Goal: Information Seeking & Learning: Check status

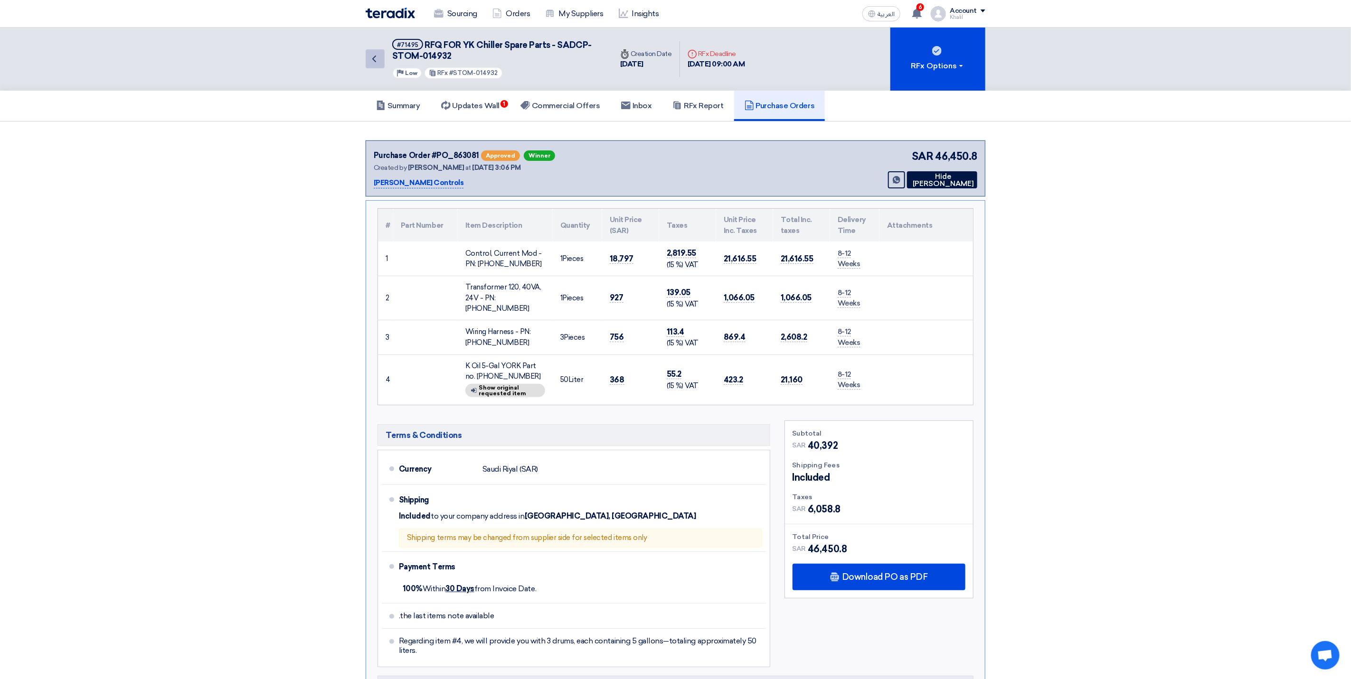
click at [375, 57] on icon "Back" at bounding box center [373, 58] width 11 height 11
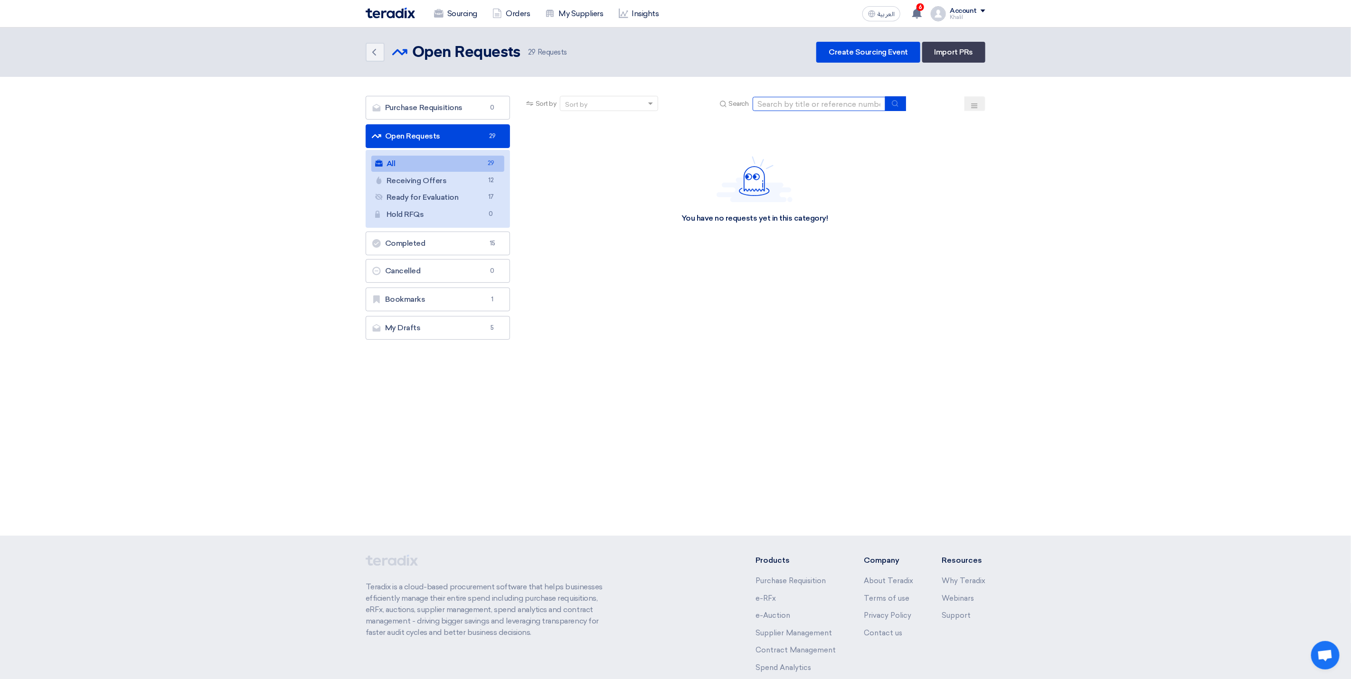
click at [785, 103] on input at bounding box center [819, 104] width 133 height 14
paste input "STOM-015074"
type input "STOM-015074"
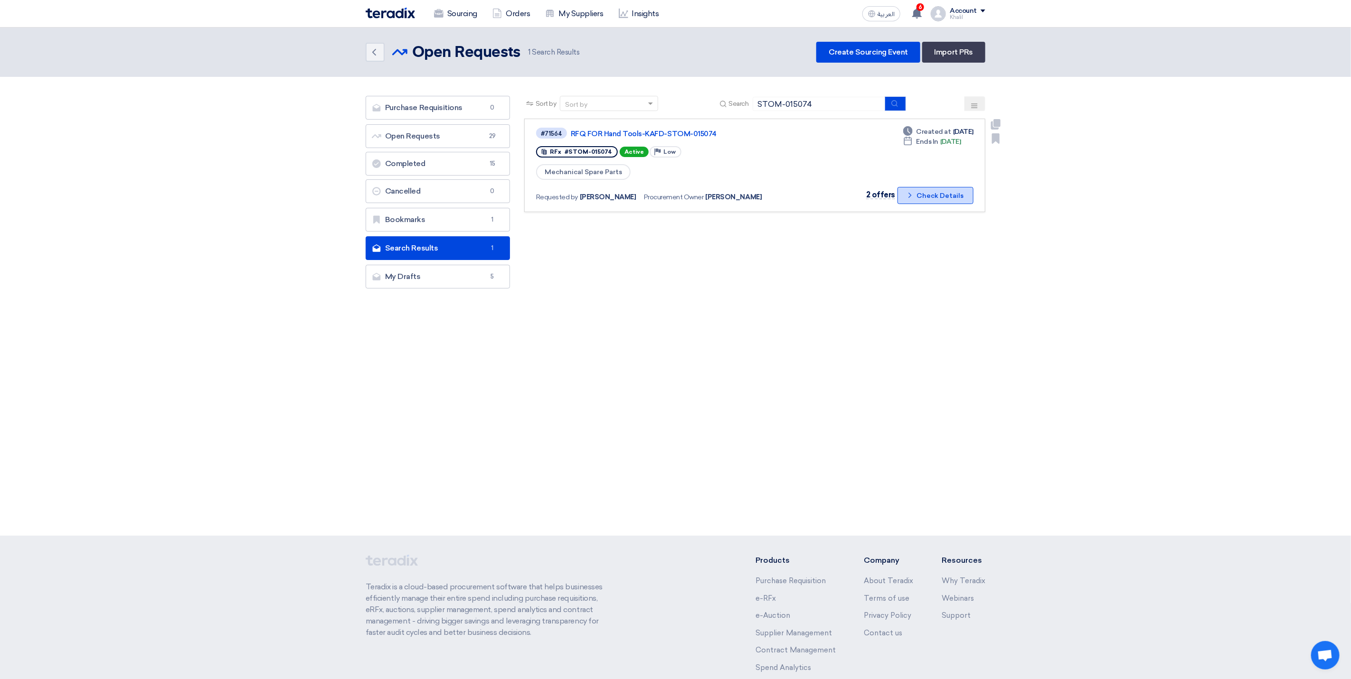
click at [906, 194] on button "Check details Check Details" at bounding box center [935, 195] width 76 height 17
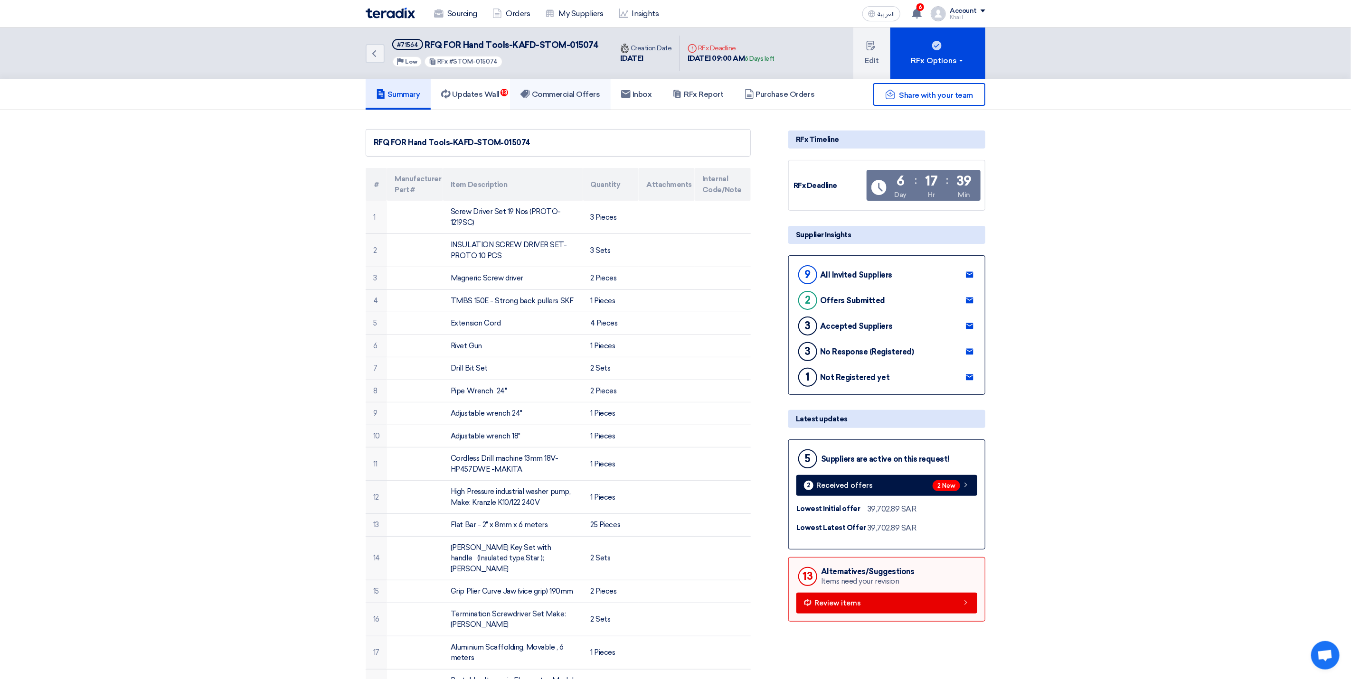
click at [552, 94] on h5 "Commercial Offers" at bounding box center [560, 94] width 80 height 9
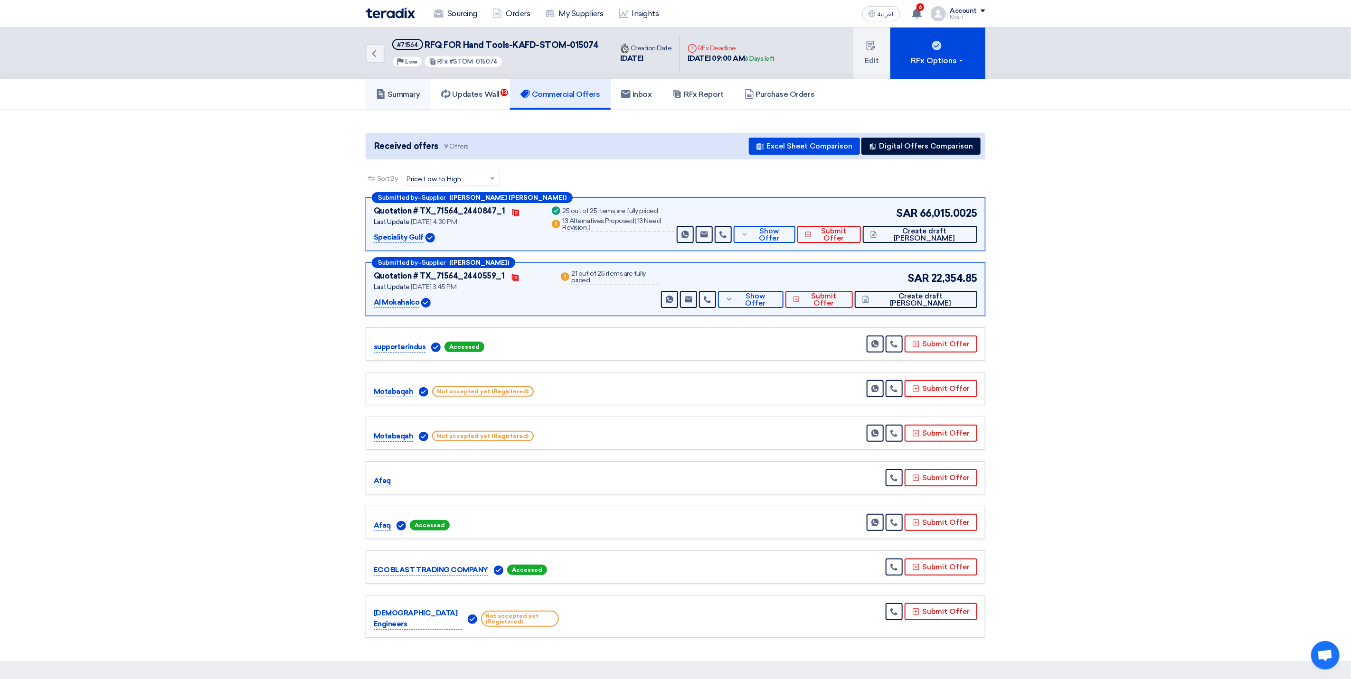
click at [405, 94] on h5 "Summary" at bounding box center [398, 94] width 44 height 9
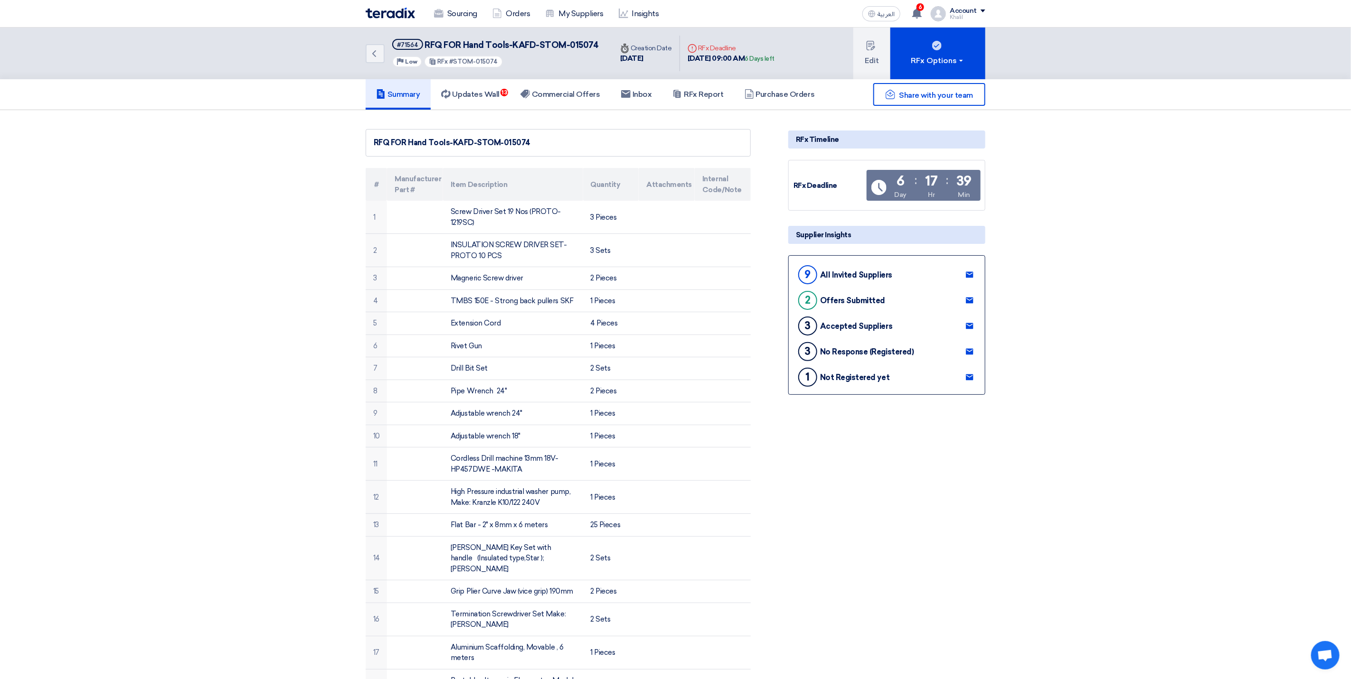
click at [409, 91] on h5 "Summary" at bounding box center [398, 94] width 44 height 9
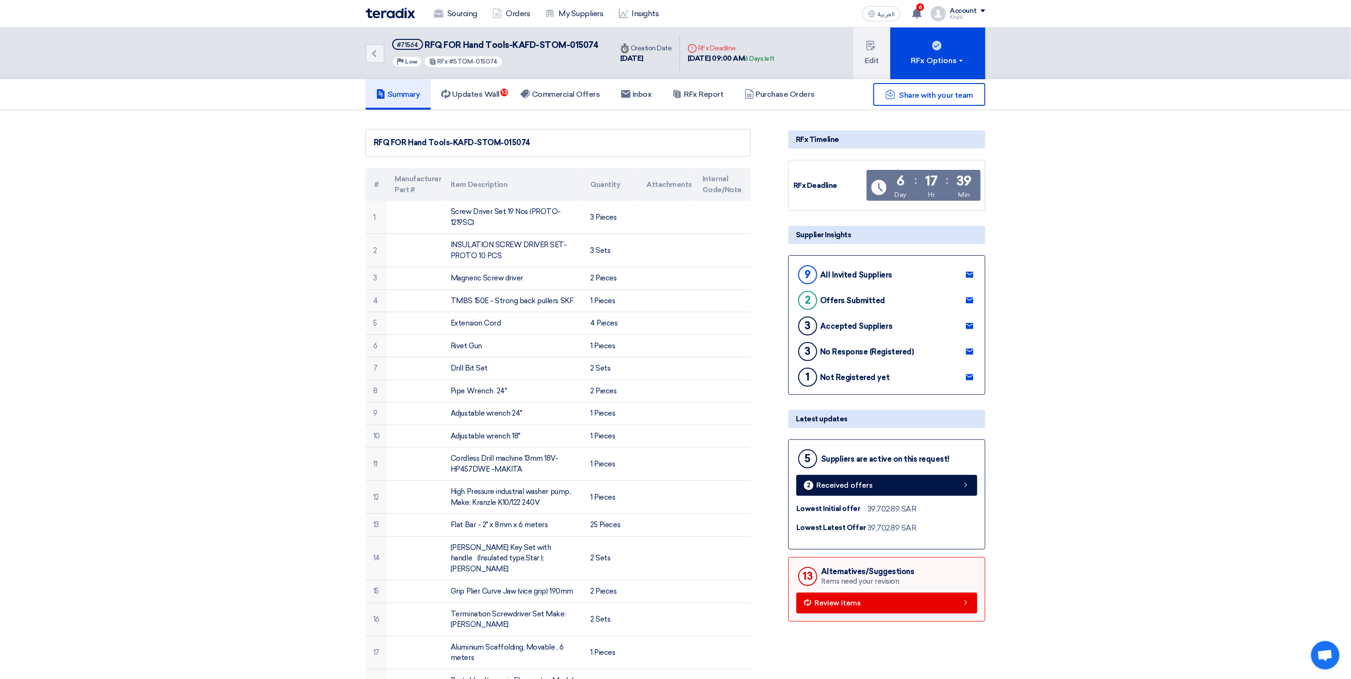
click at [408, 90] on h5 "Summary" at bounding box center [398, 94] width 44 height 9
click at [455, 10] on link "Sourcing" at bounding box center [455, 13] width 58 height 21
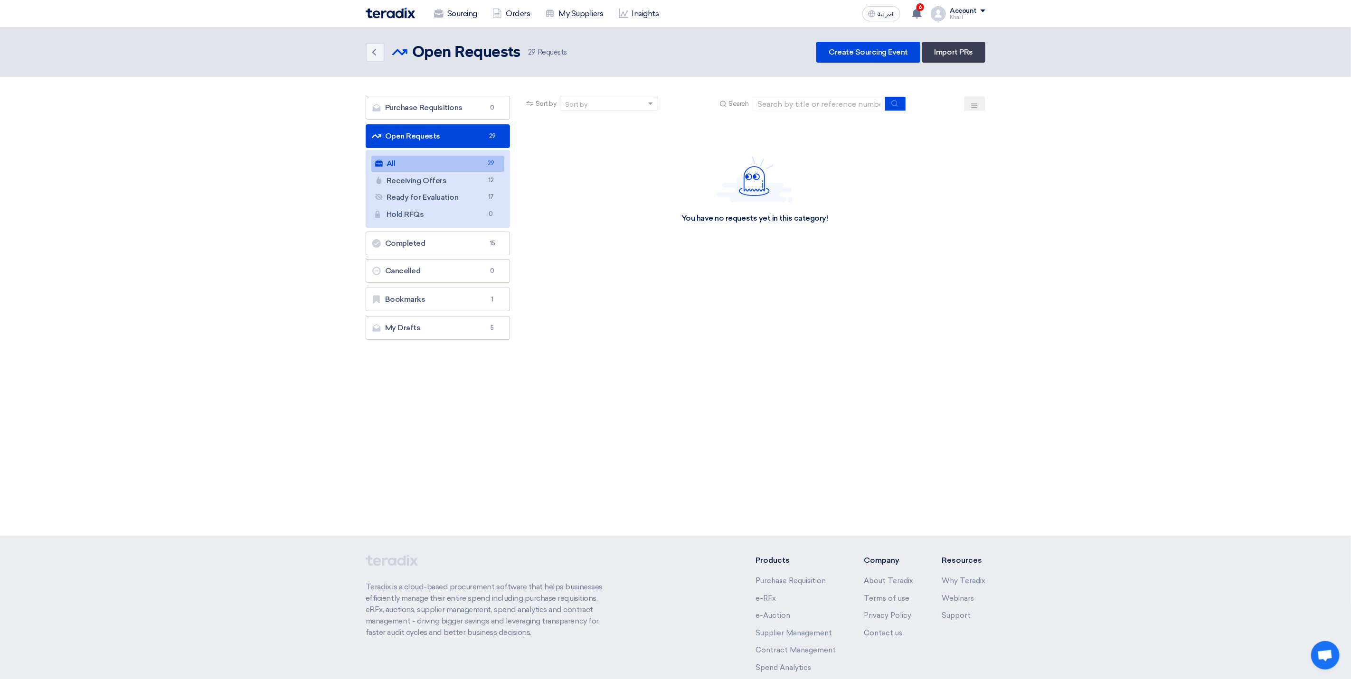
click at [432, 162] on link "All All 29" at bounding box center [437, 164] width 133 height 16
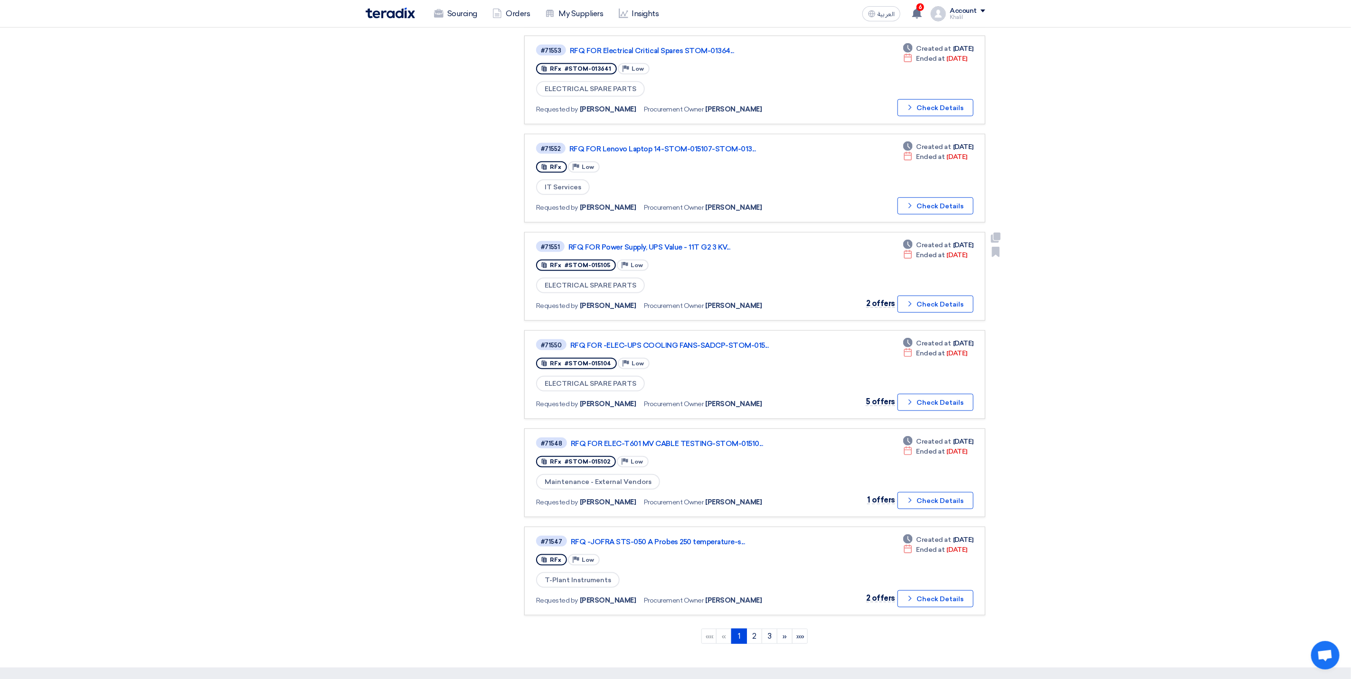
scroll to position [499, 0]
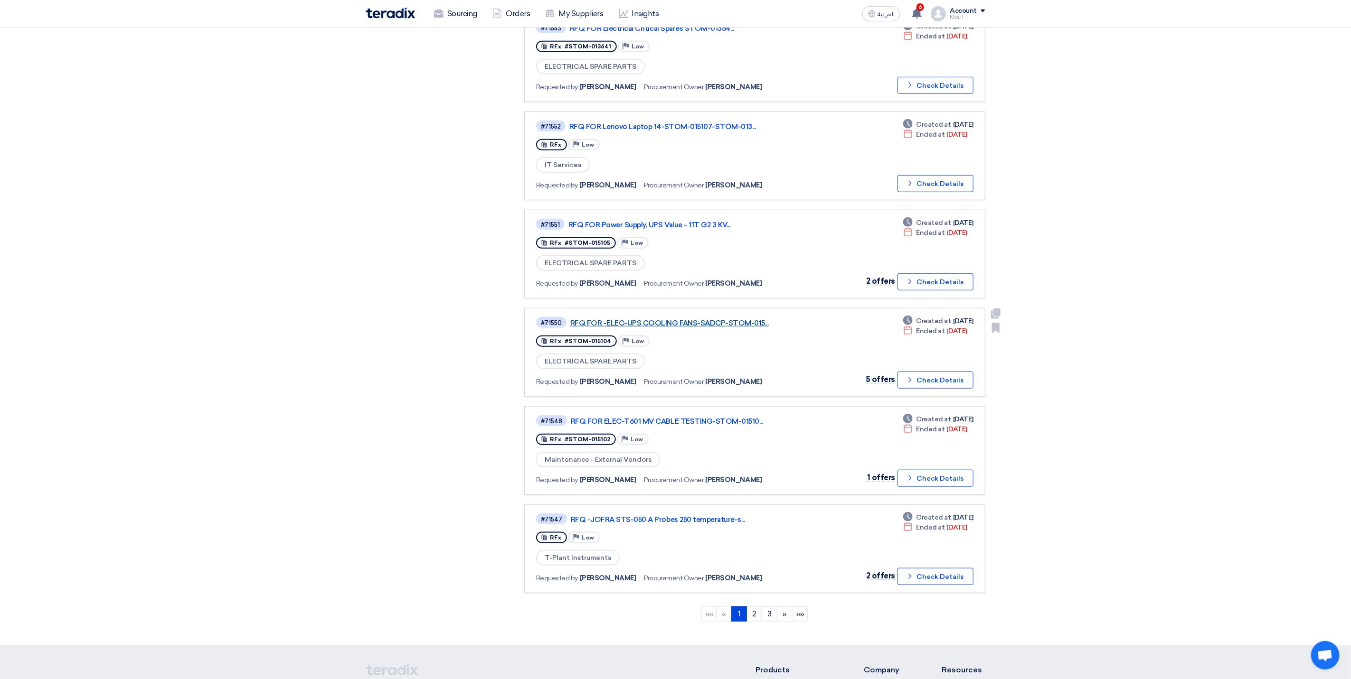
click at [679, 319] on link "RFQ FOR -ELEC-UPS COOLING FANS-SADCP-STOM-015..." at bounding box center [688, 323] width 237 height 9
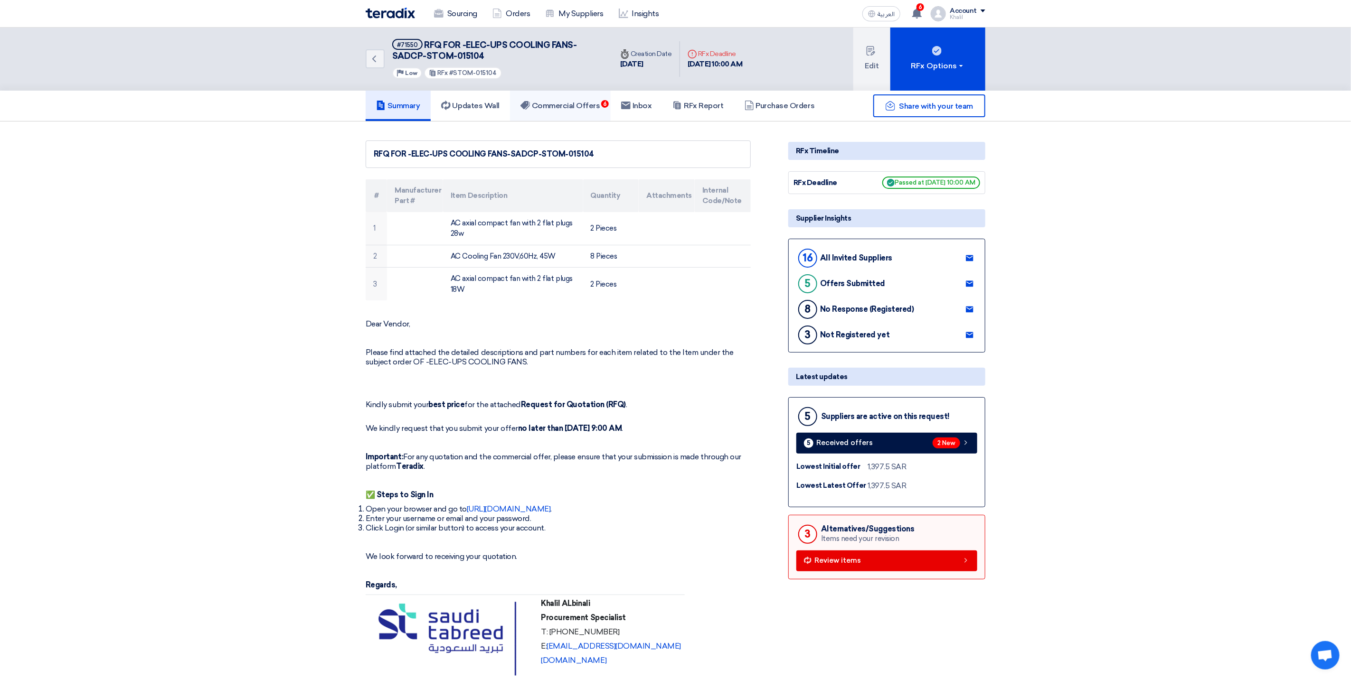
click at [588, 105] on h5 "Commercial Offers 6" at bounding box center [560, 105] width 80 height 9
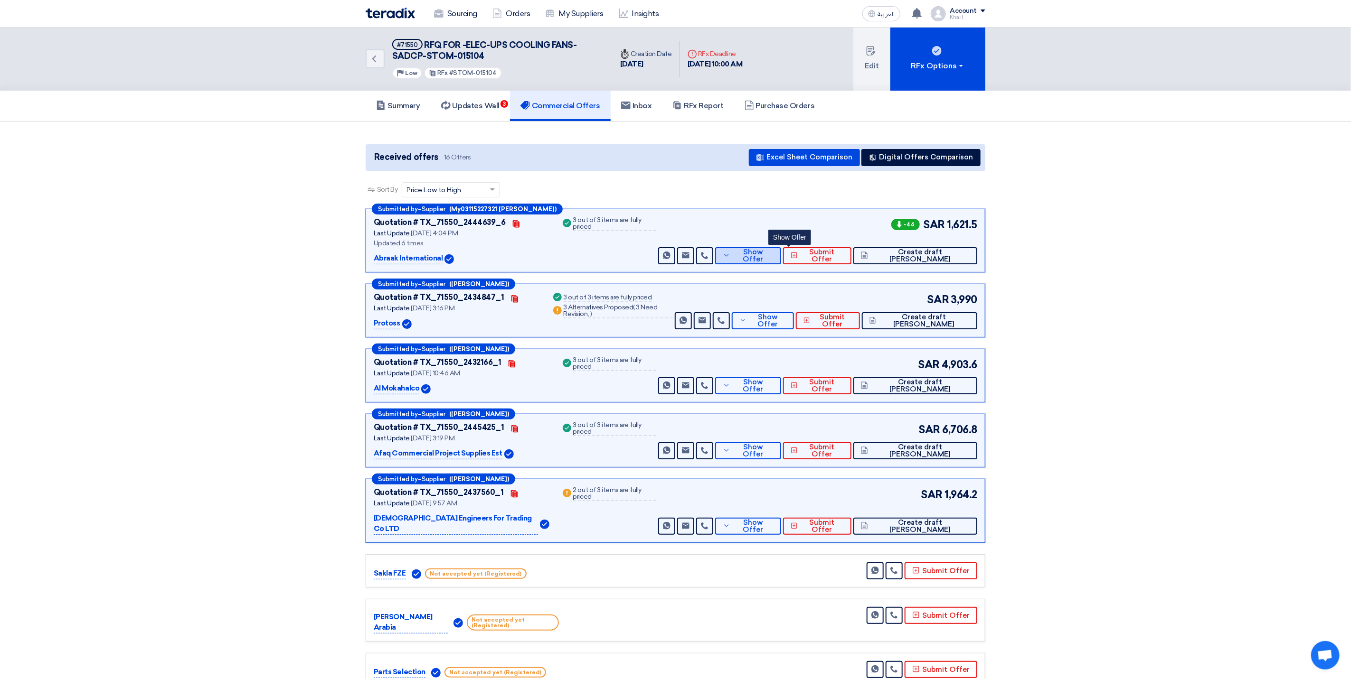
click at [774, 256] on span "Show Offer" at bounding box center [753, 256] width 41 height 14
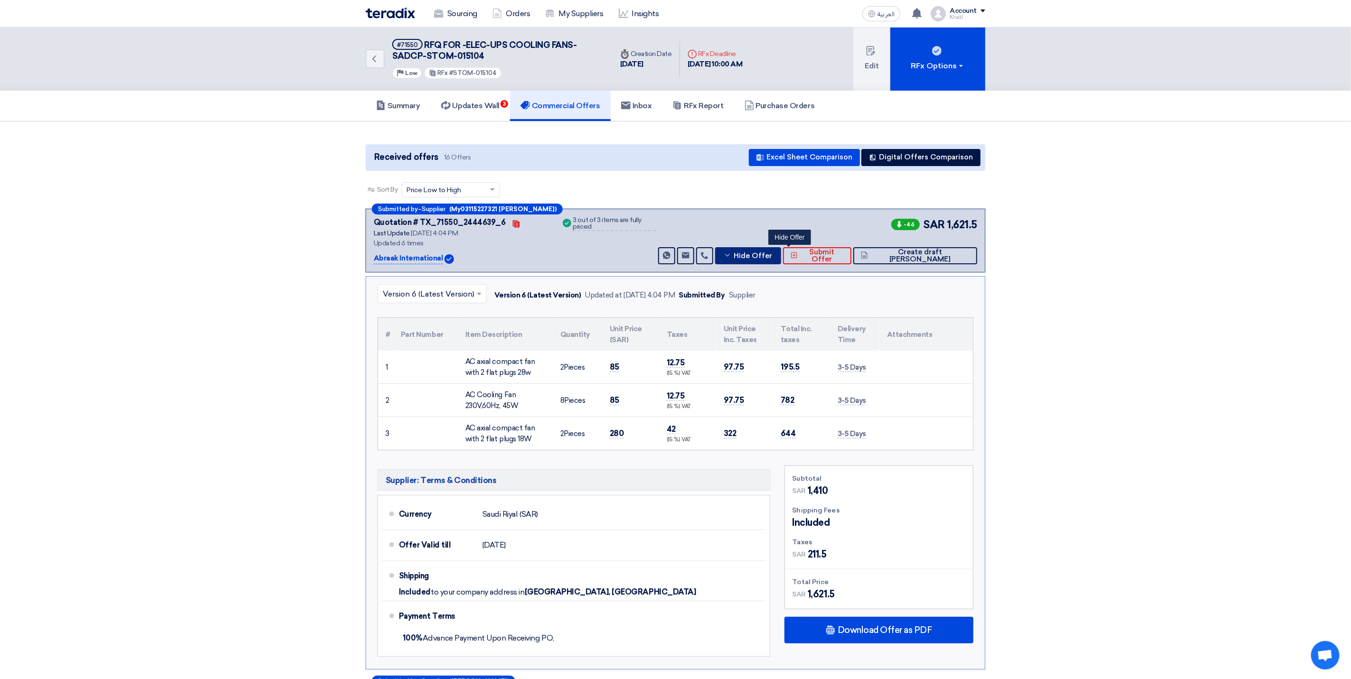
click at [772, 256] on span "Hide Offer" at bounding box center [753, 256] width 38 height 7
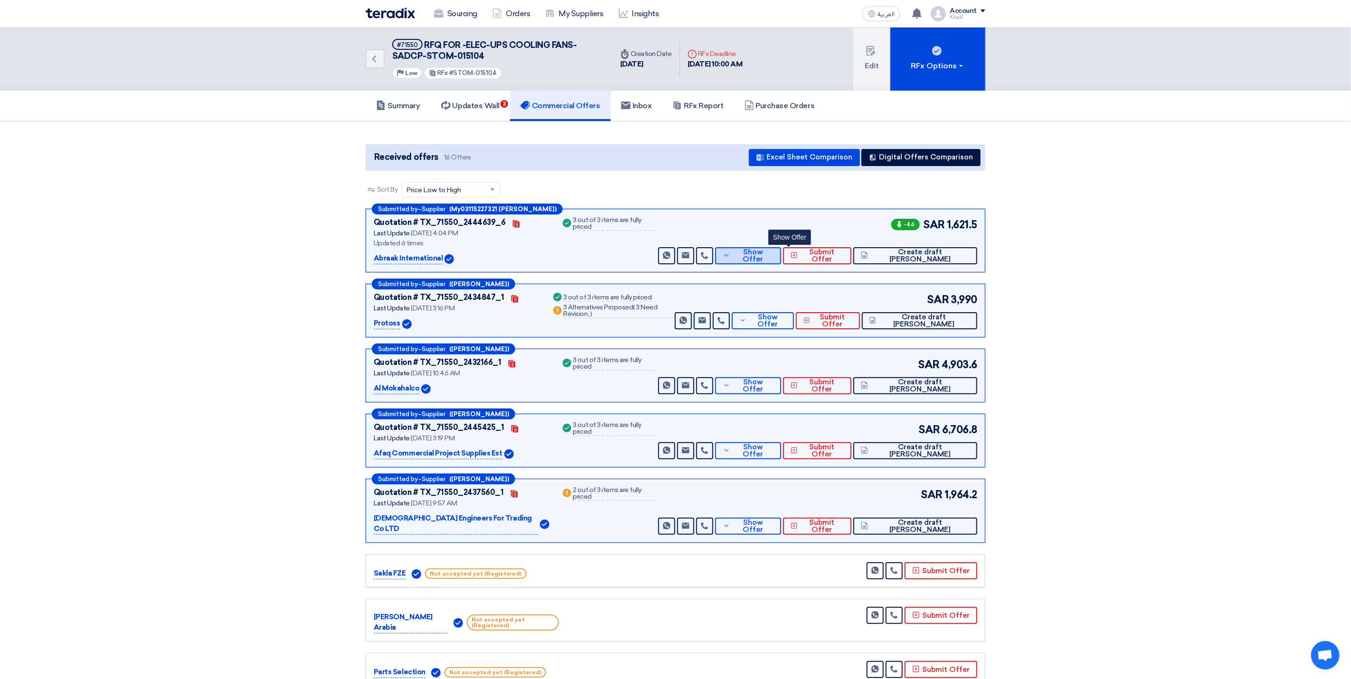
click at [774, 256] on span "Show Offer" at bounding box center [753, 256] width 41 height 14
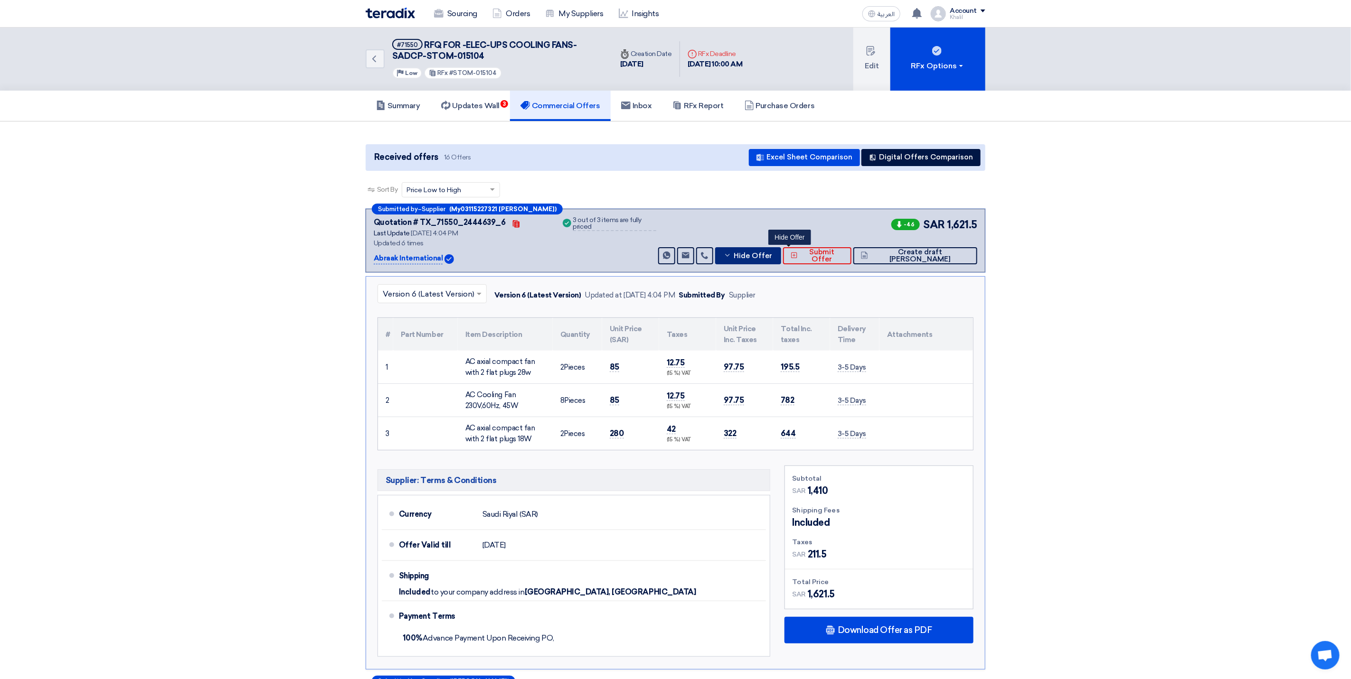
click at [731, 253] on icon at bounding box center [728, 256] width 8 height 8
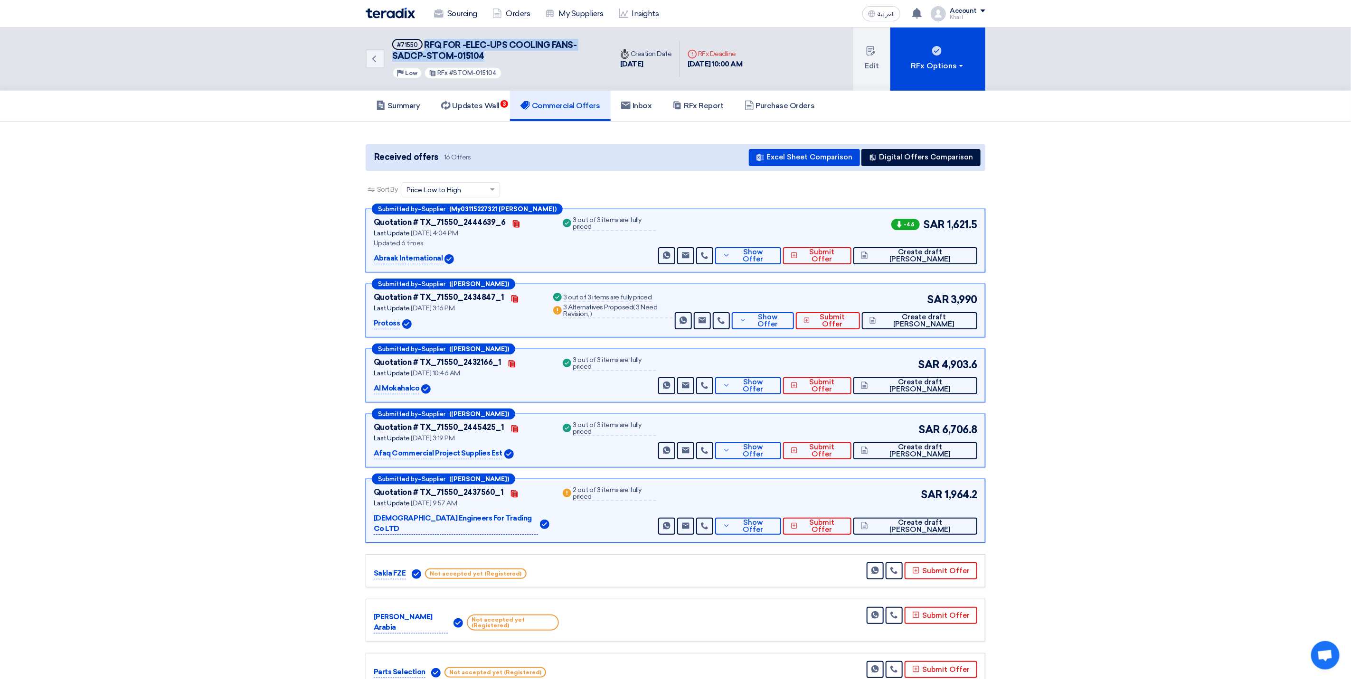
drag, startPoint x: 500, startPoint y: 59, endPoint x: 423, endPoint y: 38, distance: 79.8
click at [423, 38] on div "Back #71550 RFQ FOR -ELEC-UPS COOLING FANS-SADCP-STOM-015104 Priority Low RFx #…" at bounding box center [489, 59] width 247 height 63
copy span "RFQ FOR -ELEC-UPS COOLING FANS-SADCP-STOM-015104"
click at [774, 255] on span "Show Offer" at bounding box center [753, 256] width 41 height 14
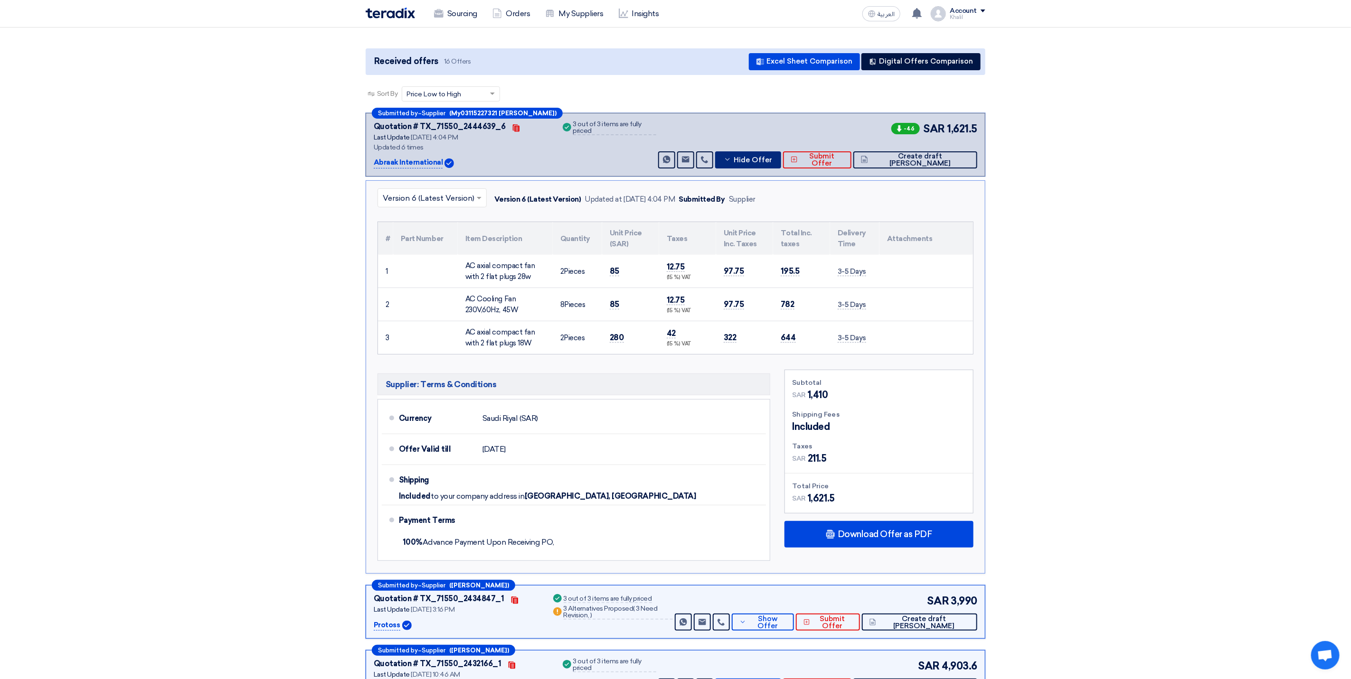
scroll to position [356, 0]
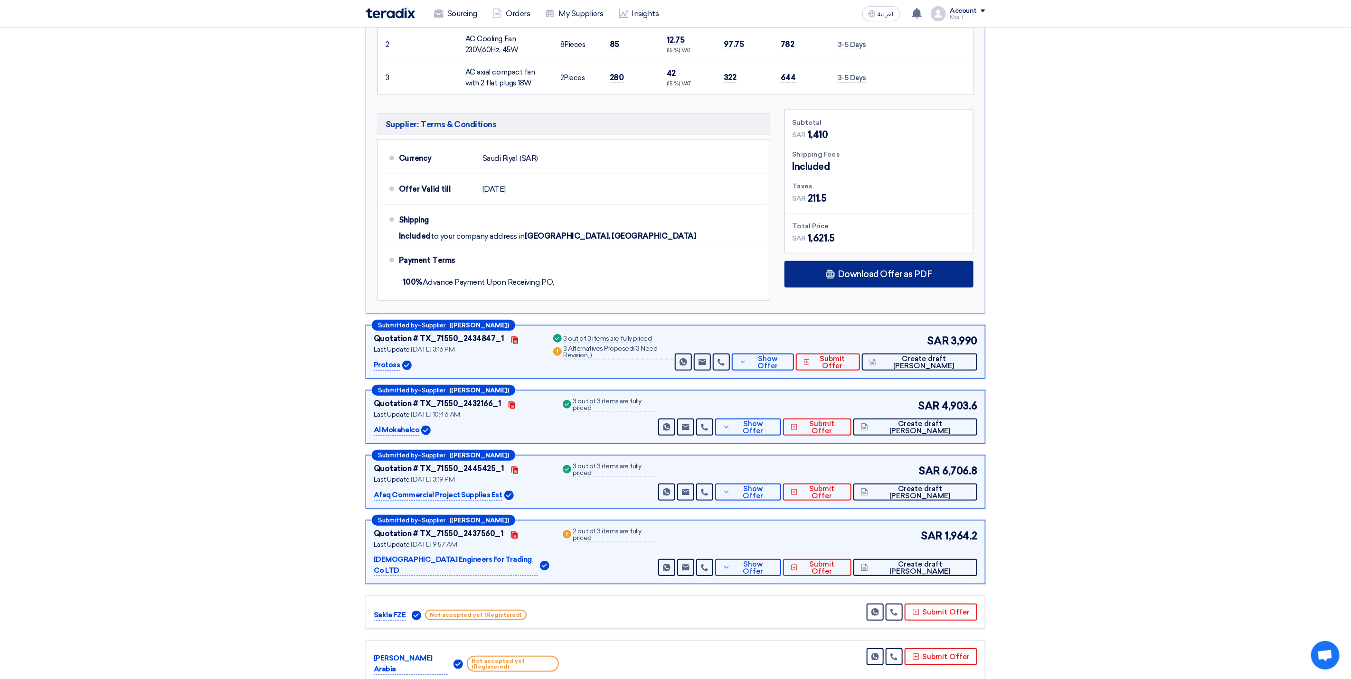
click at [868, 279] on span "Download Offer as PDF" at bounding box center [885, 274] width 94 height 9
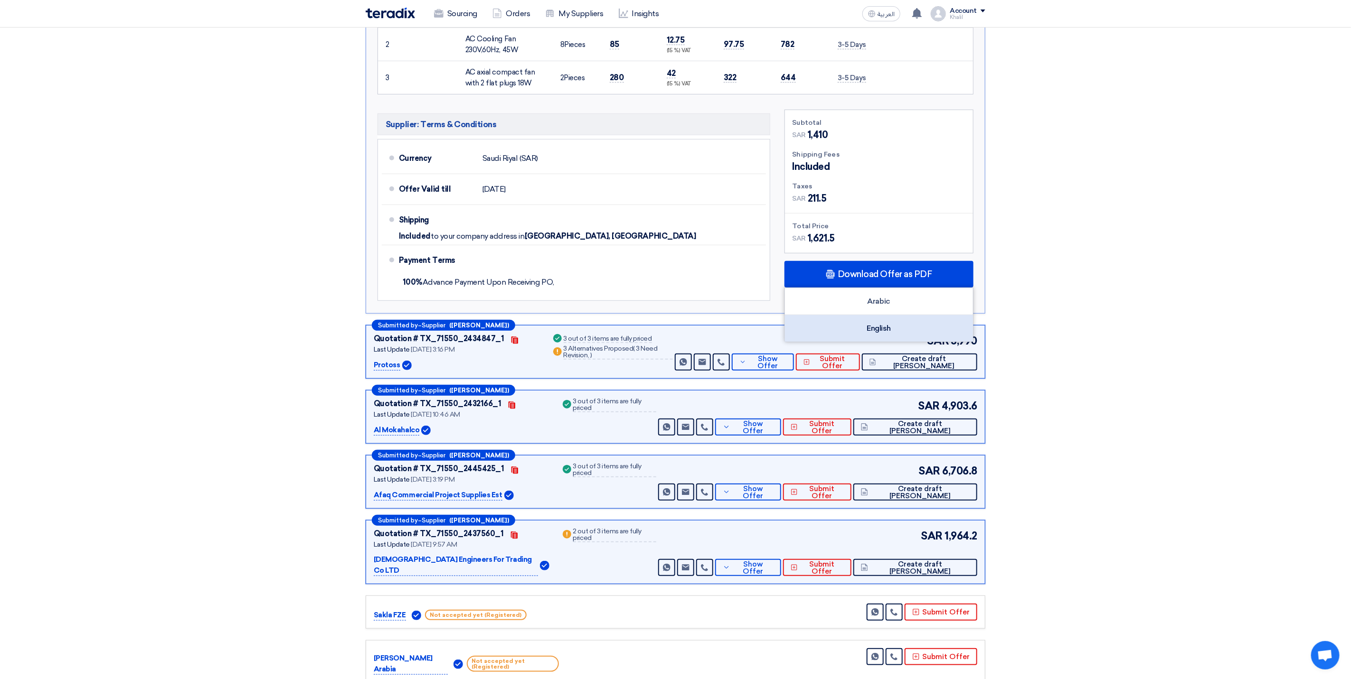
click at [890, 329] on div "English" at bounding box center [879, 328] width 188 height 27
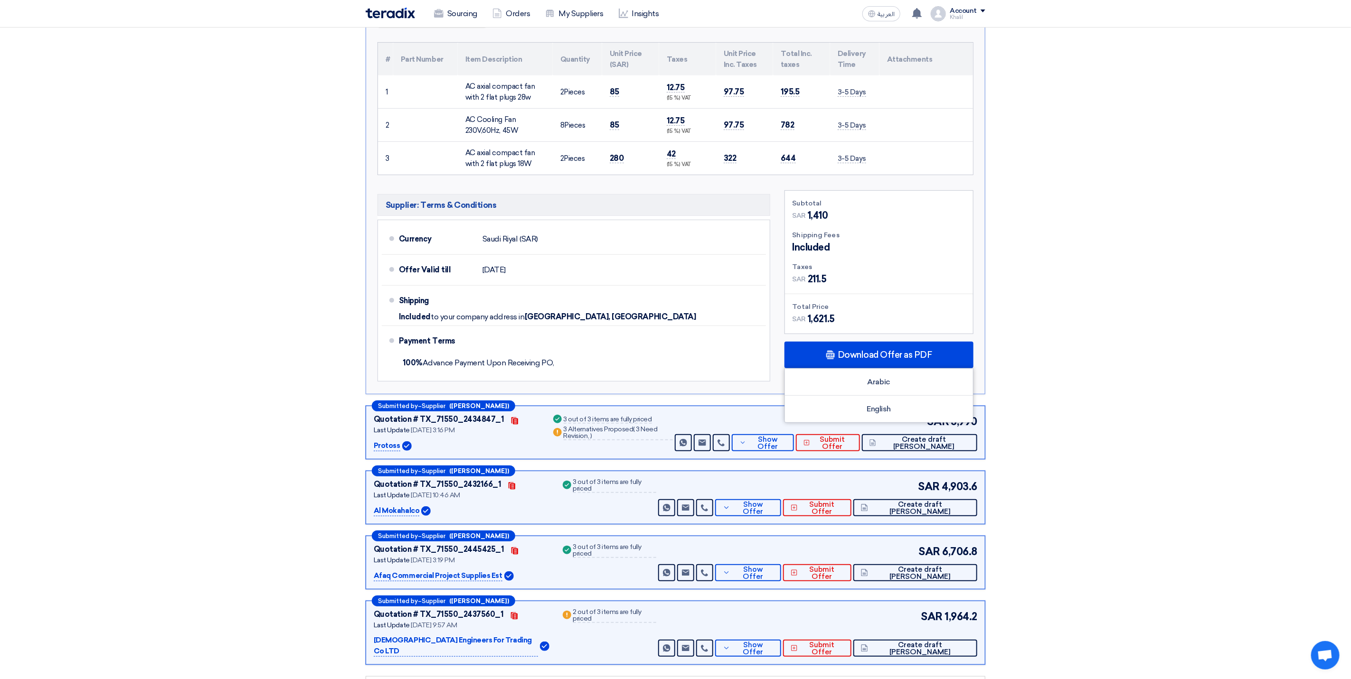
scroll to position [142, 0]
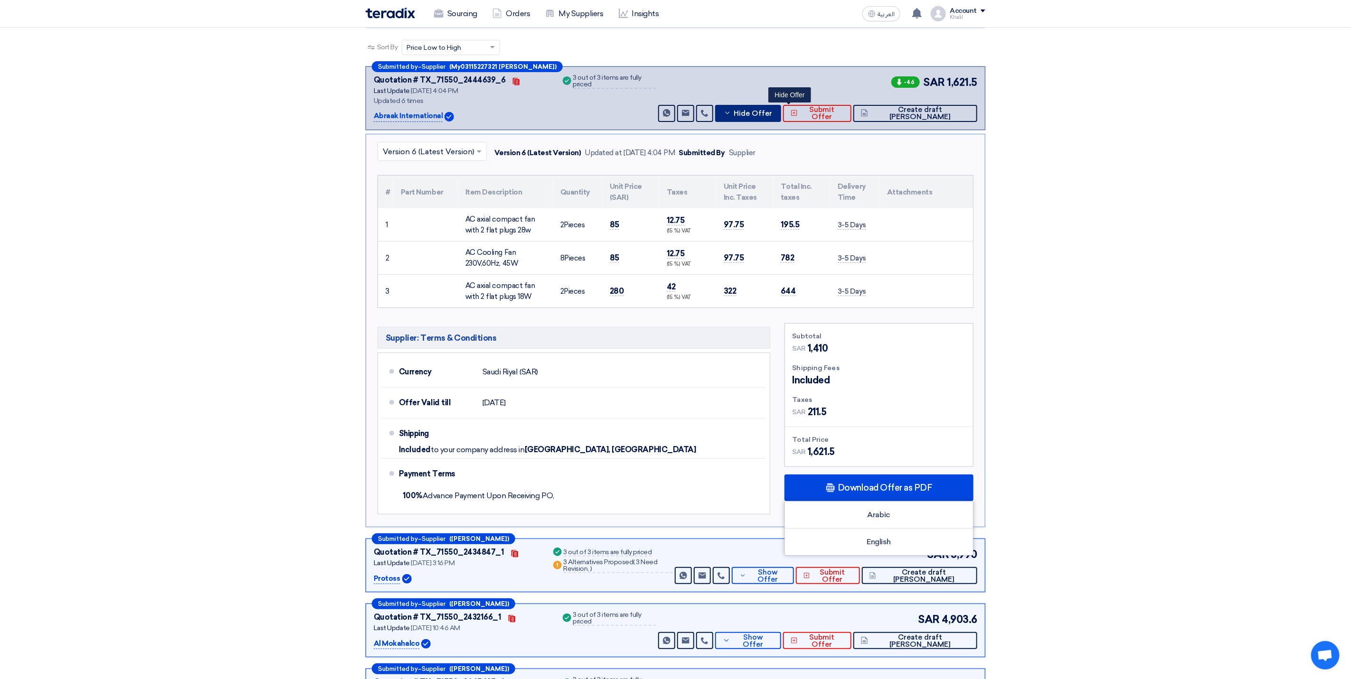
click at [775, 110] on button "Hide Offer" at bounding box center [748, 113] width 66 height 17
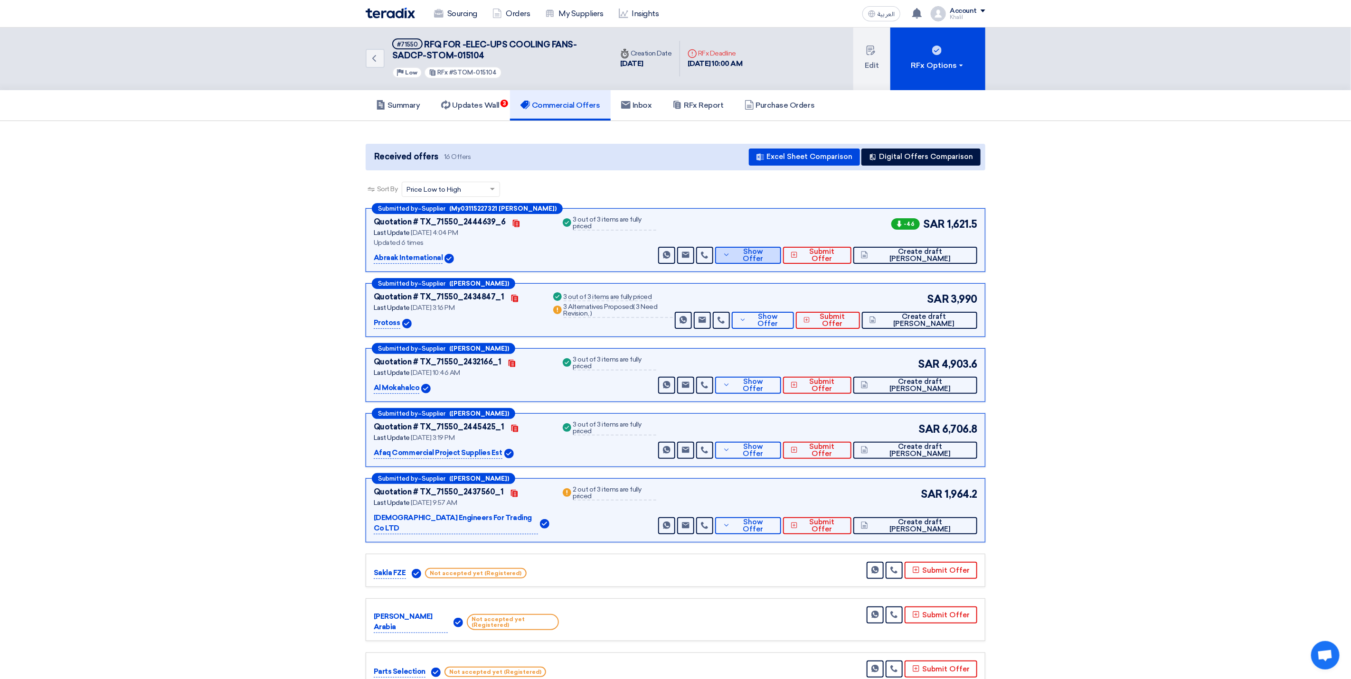
scroll to position [0, 0]
drag, startPoint x: 679, startPoint y: 221, endPoint x: 584, endPoint y: 221, distance: 94.5
click at [584, 221] on div "Quotation # TX_71550_2444639_6 Contacts Last Update [DATE] 4:04 PM Updated 6 ti…" at bounding box center [675, 240] width 603 height 47
copy div "3 out of 3 items are fully priced"
click at [1233, 405] on section "Received offers 16 Offers Excel Sheet Comparison Digital Offers Comparison Sort…" at bounding box center [675, 604] width 1351 height 964
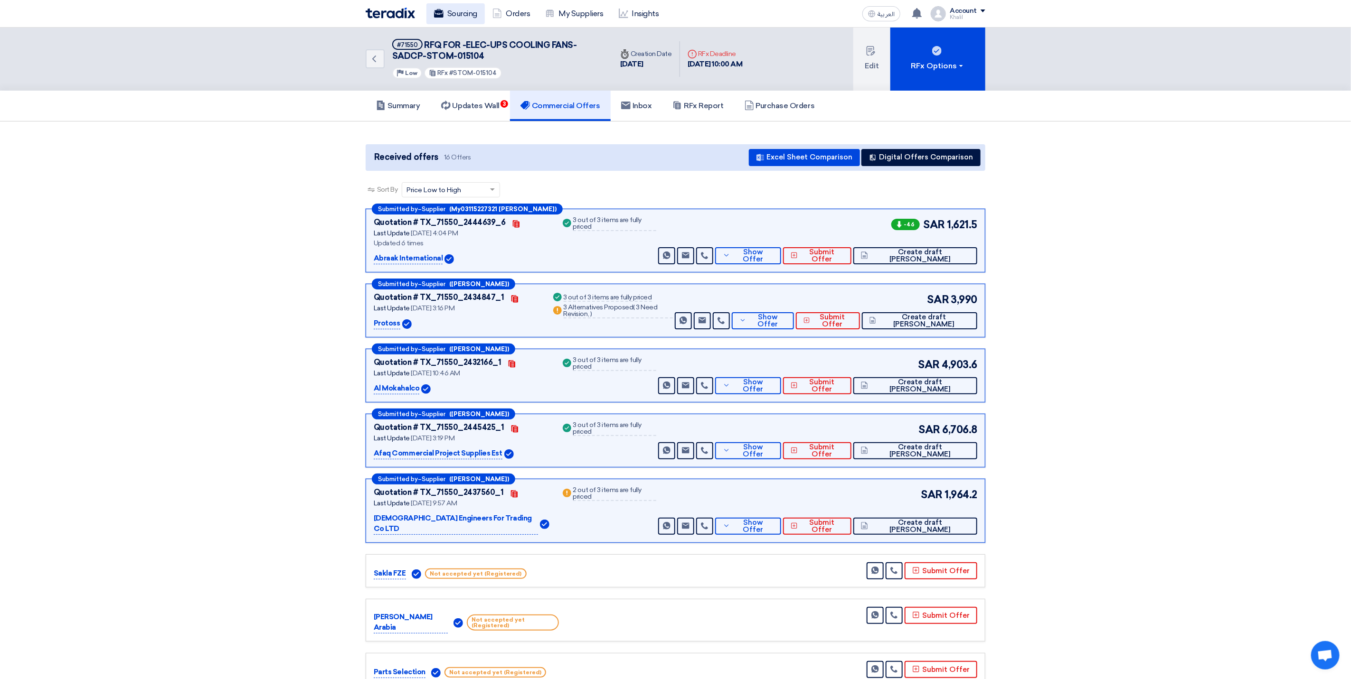
click at [463, 17] on link "Sourcing" at bounding box center [455, 13] width 58 height 21
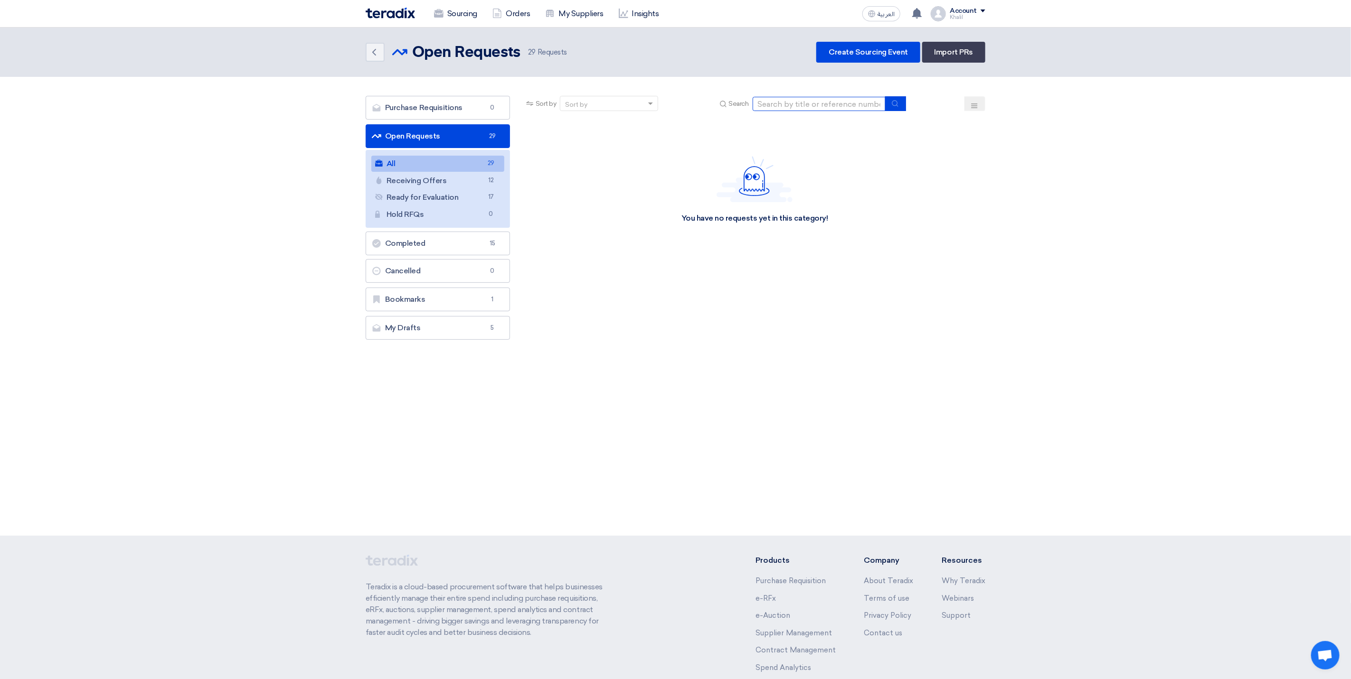
click at [803, 102] on input at bounding box center [819, 104] width 133 height 14
paste input "014967"
type input "014967"
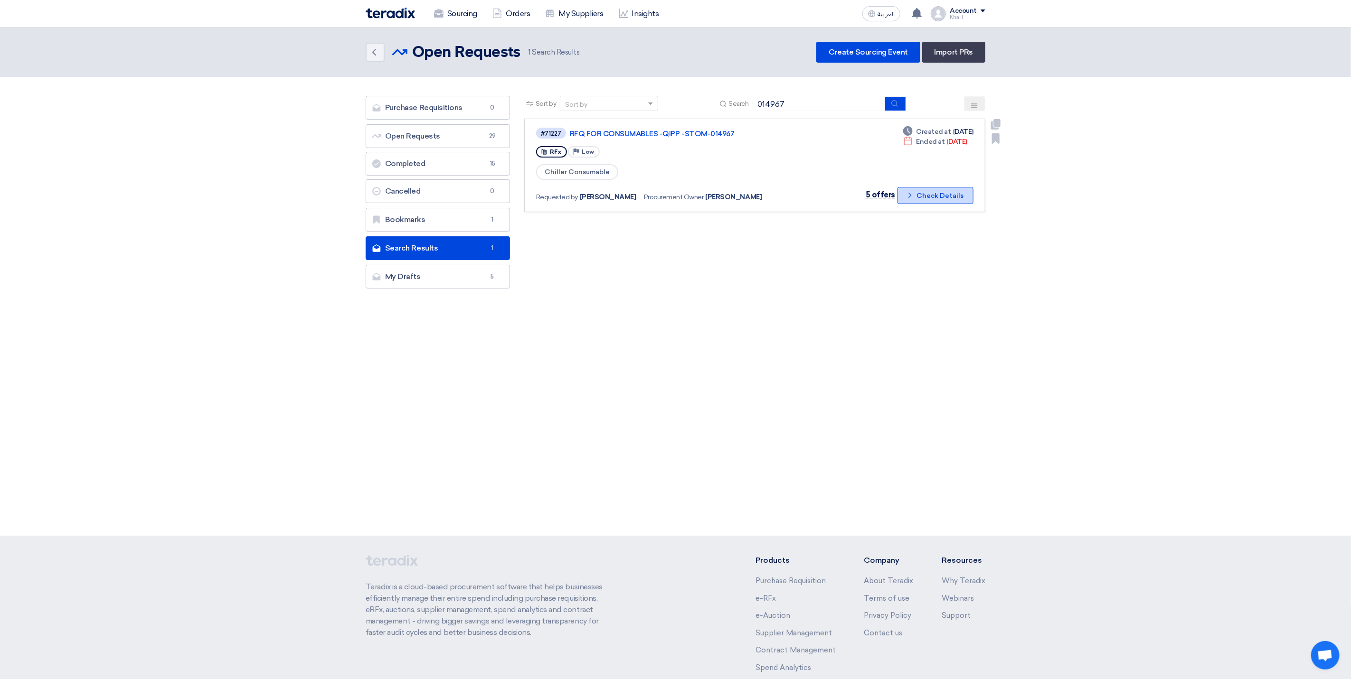
click at [922, 193] on button "Check details Check Details" at bounding box center [935, 195] width 76 height 17
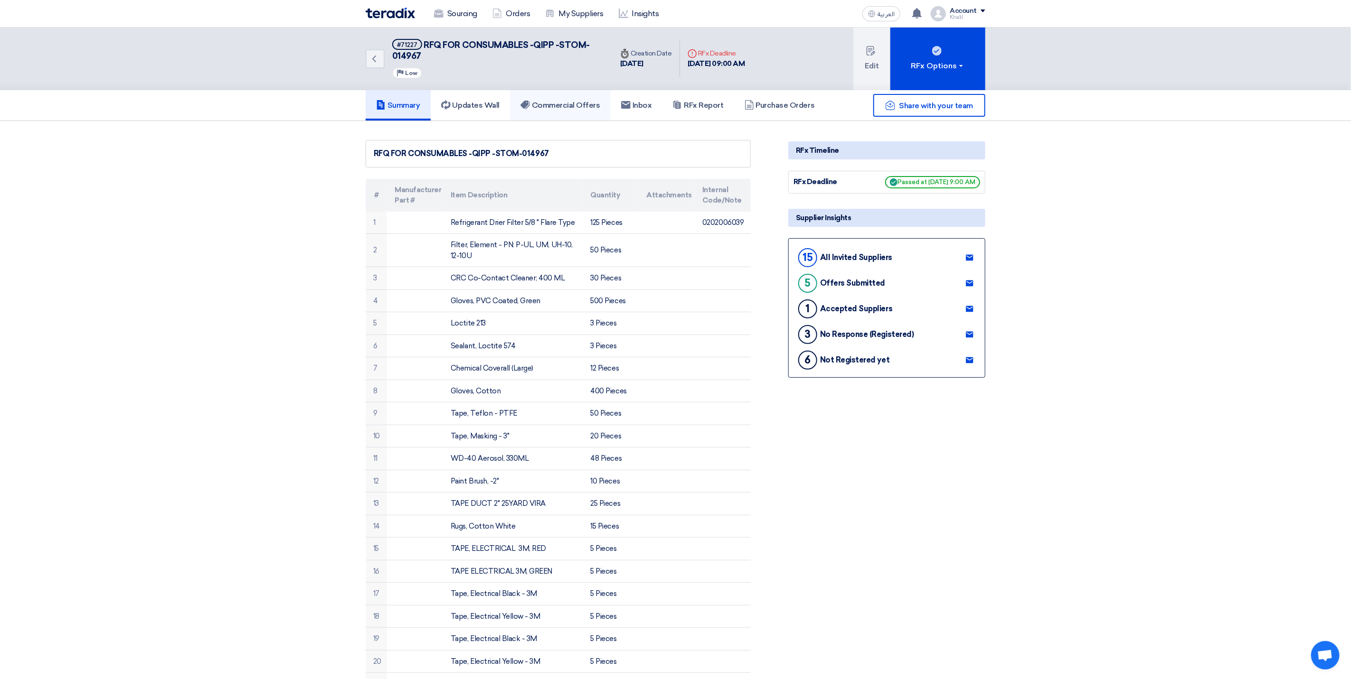
click at [575, 103] on h5 "Commercial Offers" at bounding box center [560, 105] width 80 height 9
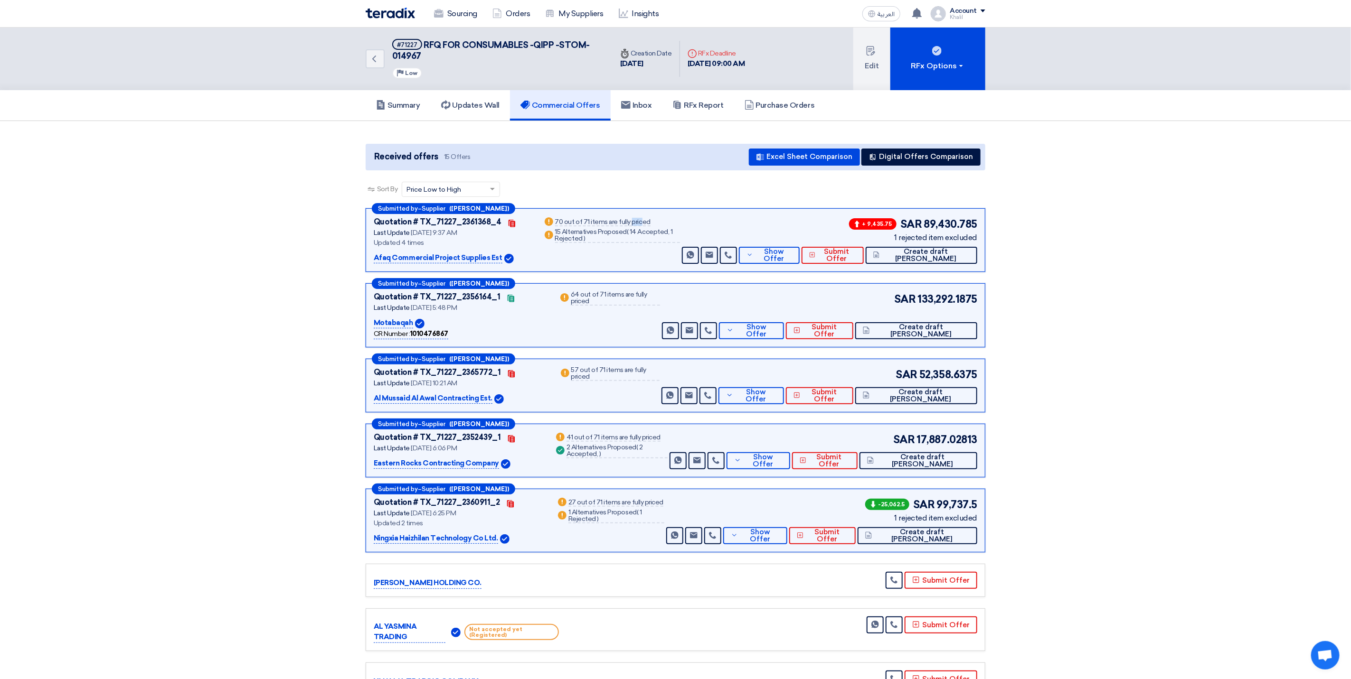
drag, startPoint x: 604, startPoint y: 221, endPoint x: 594, endPoint y: 224, distance: 10.4
click at [594, 224] on div "70 out of 71 items are fully priced" at bounding box center [602, 223] width 95 height 8
click at [481, 106] on h5 "Updates Wall" at bounding box center [470, 105] width 58 height 9
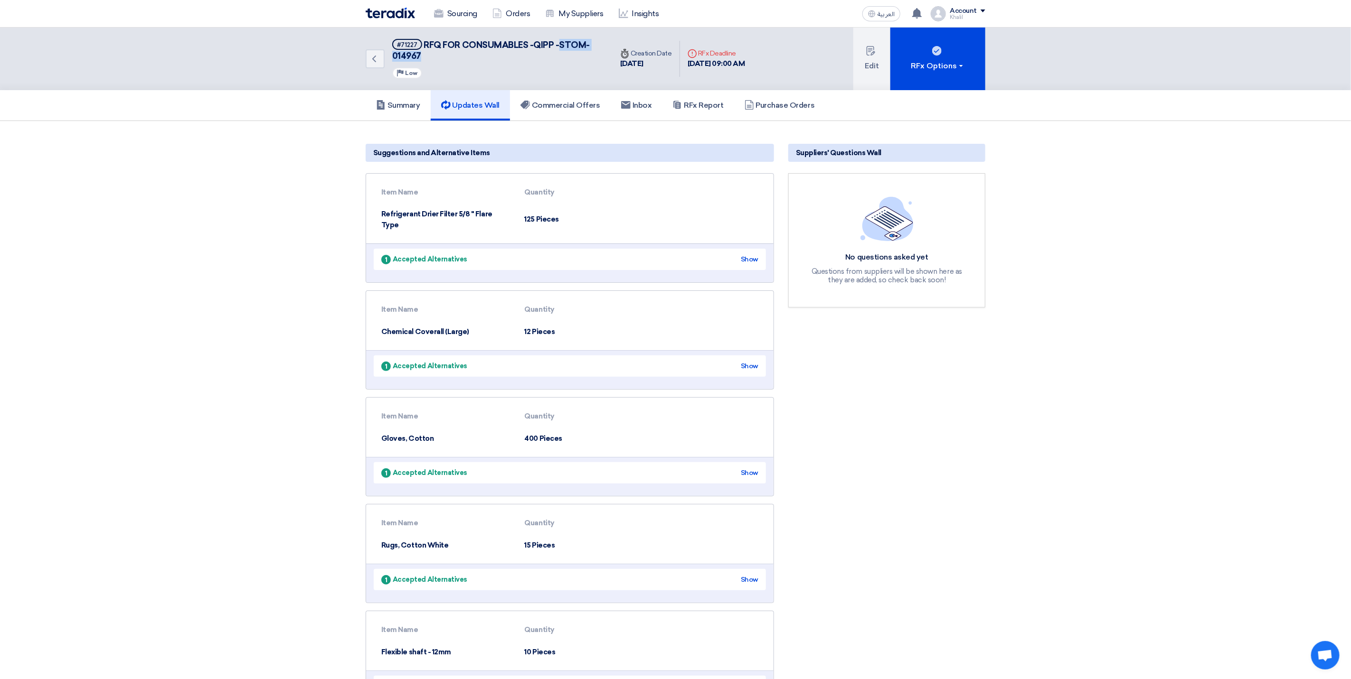
drag, startPoint x: 560, startPoint y: 40, endPoint x: 592, endPoint y: 59, distance: 37.1
click at [592, 59] on h5 "#71227 RFQ FOR CONSUMABLES -QIPP -STOM-014967" at bounding box center [496, 50] width 209 height 23
copy span "STOM-014967"
click at [392, 103] on h5 "Summary" at bounding box center [398, 105] width 44 height 9
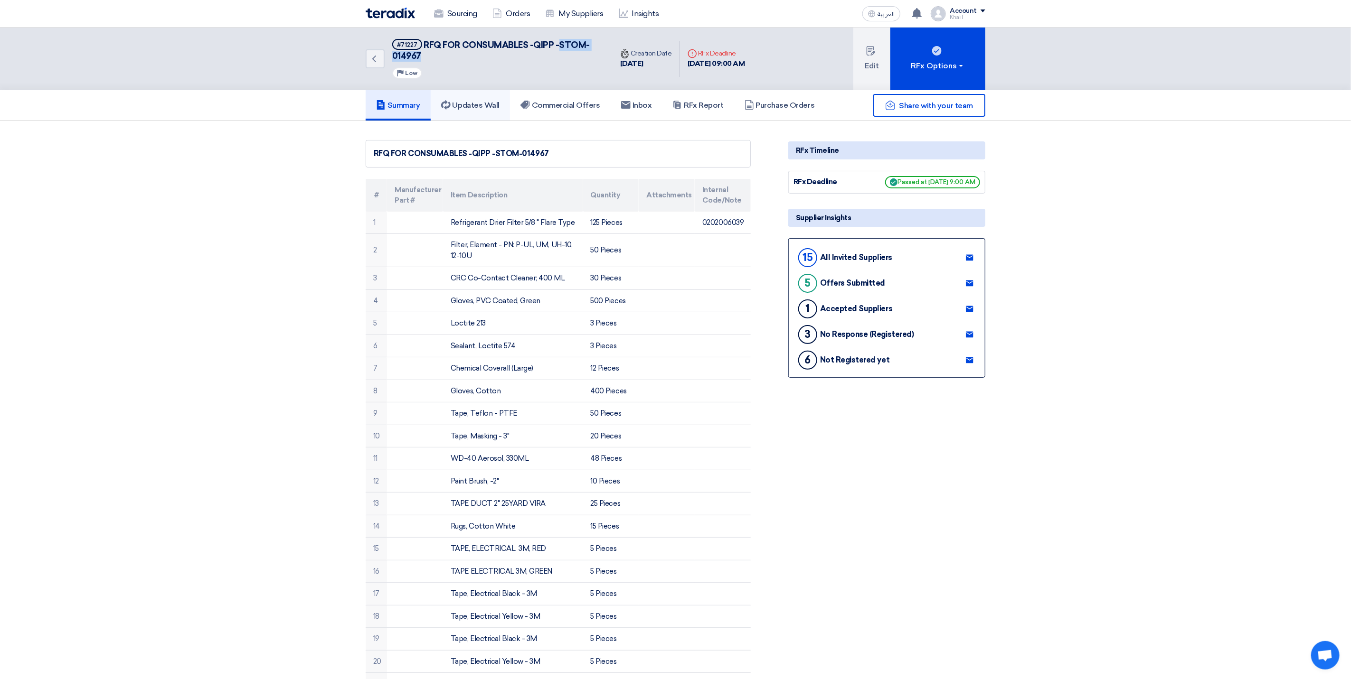
click at [469, 103] on h5 "Updates Wall" at bounding box center [470, 105] width 58 height 9
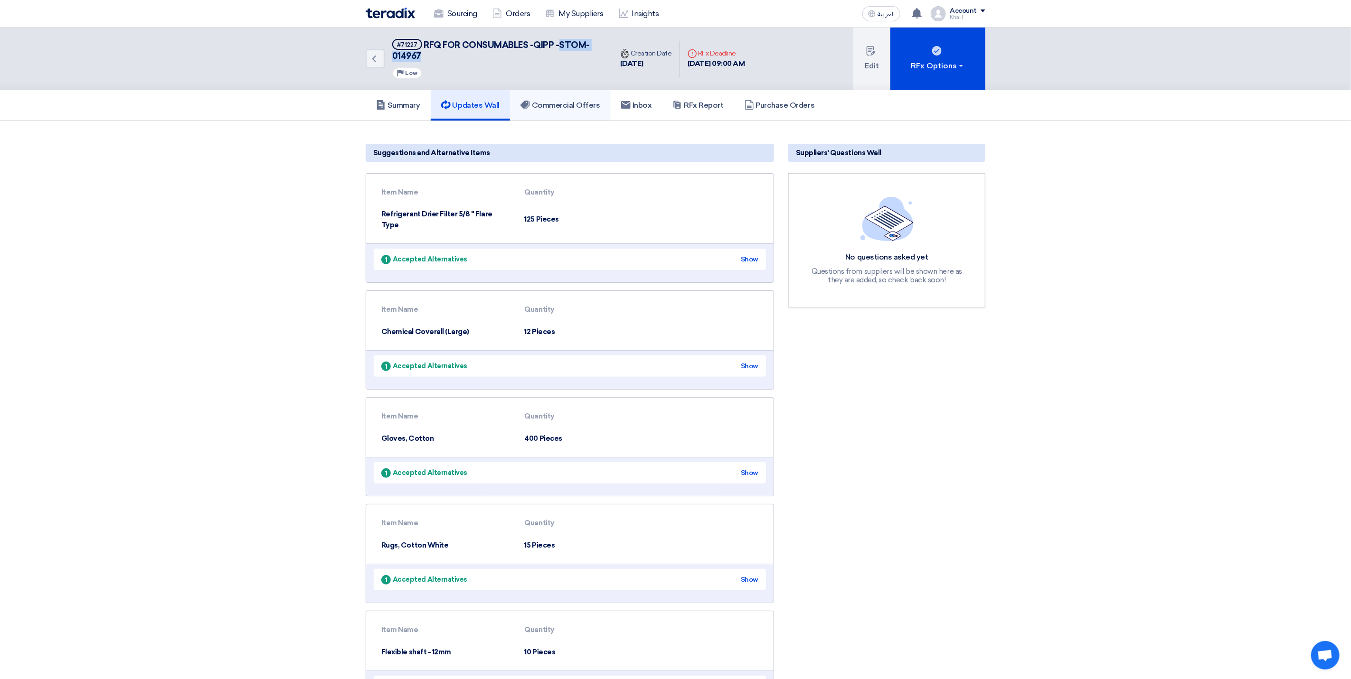
click at [565, 107] on h5 "Commercial Offers" at bounding box center [560, 105] width 80 height 9
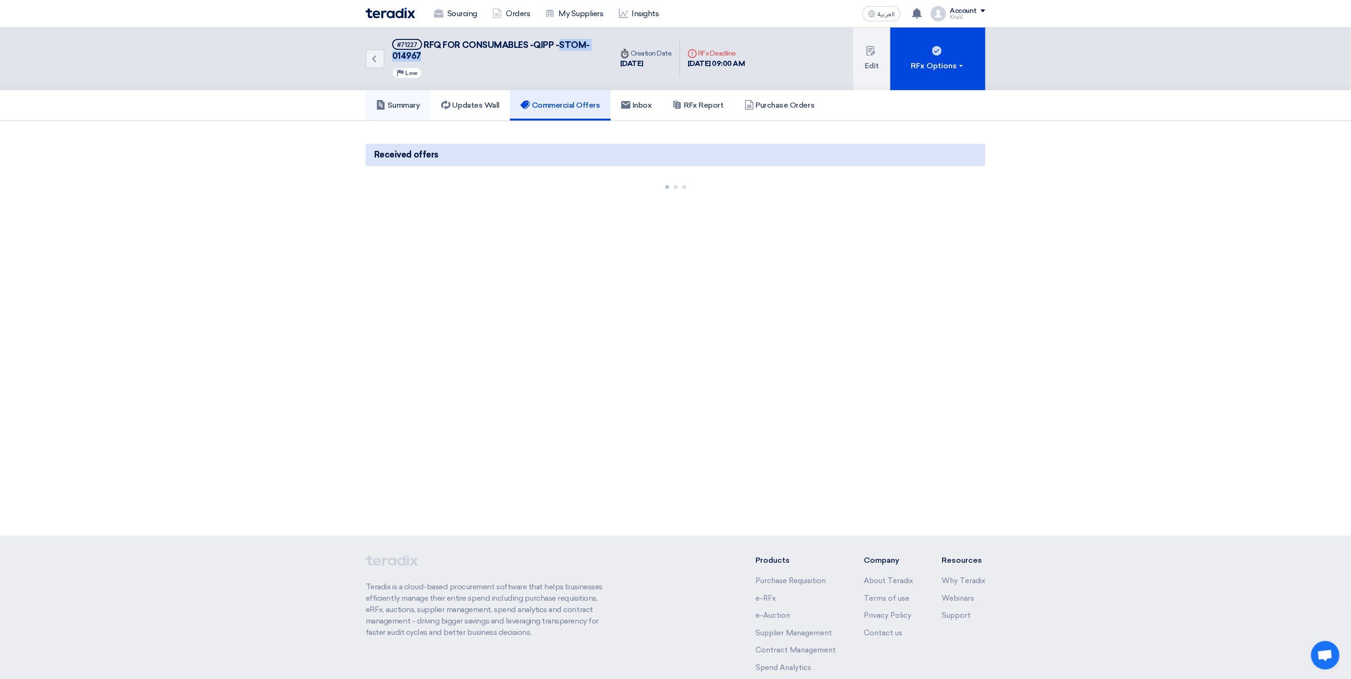
click at [414, 106] on h5 "Summary" at bounding box center [398, 105] width 44 height 9
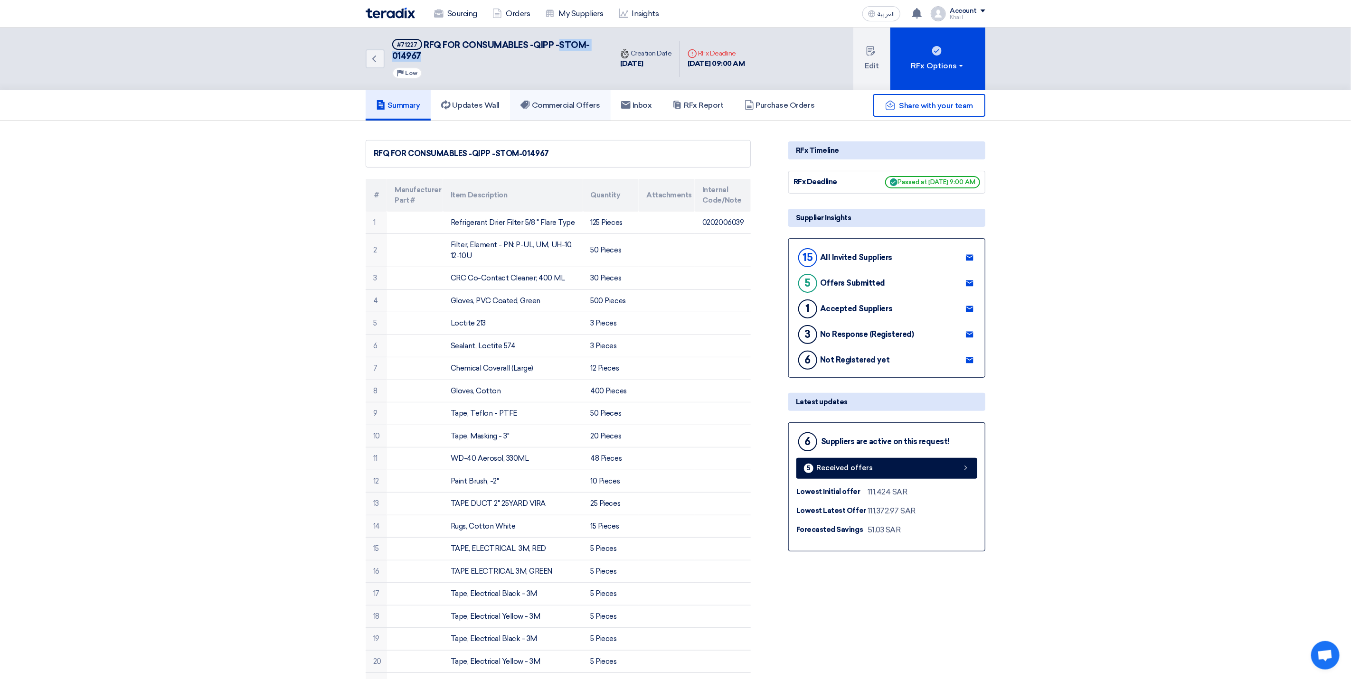
click at [577, 101] on h5 "Commercial Offers" at bounding box center [560, 105] width 80 height 9
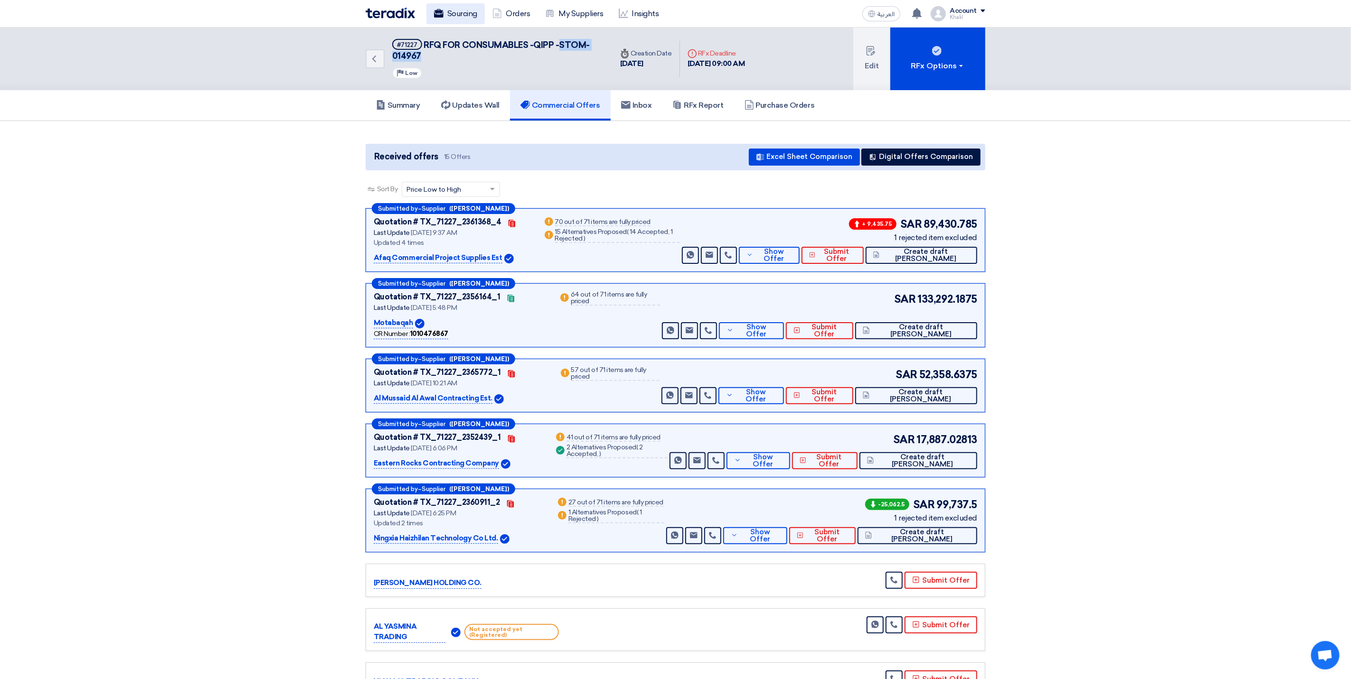
click at [456, 13] on link "Sourcing" at bounding box center [455, 13] width 58 height 21
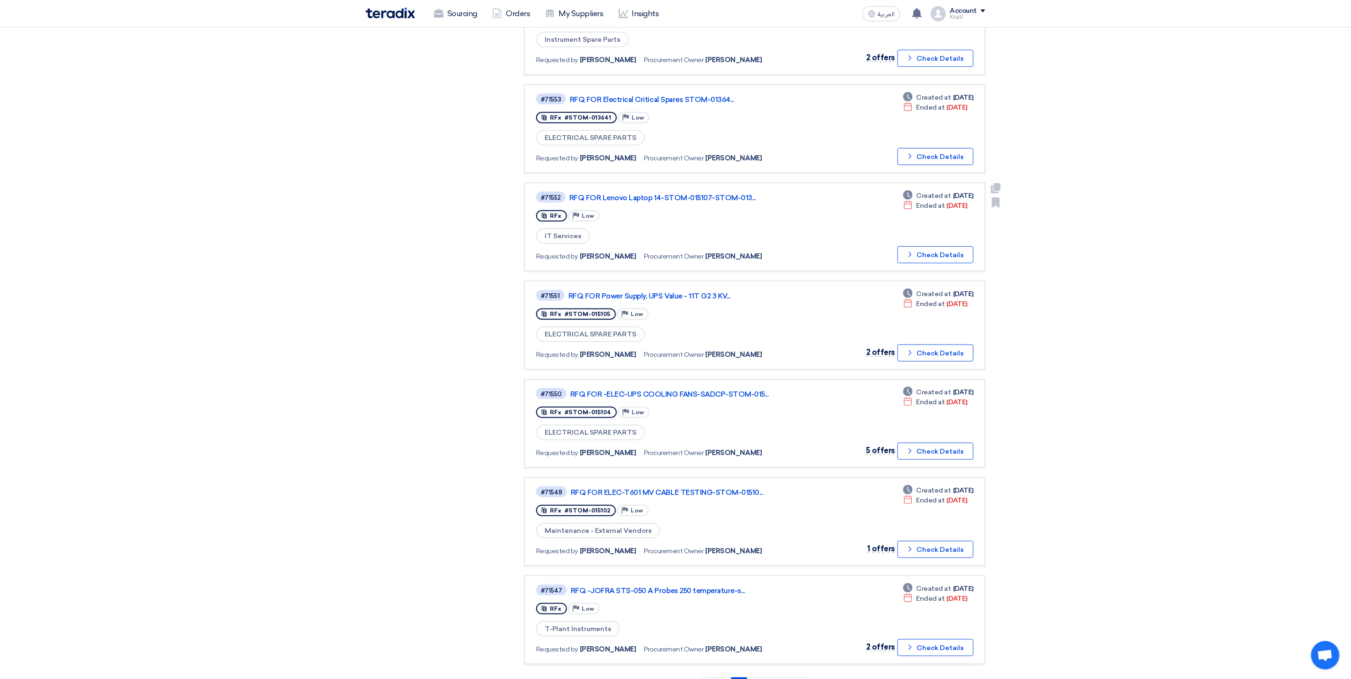
scroll to position [499, 0]
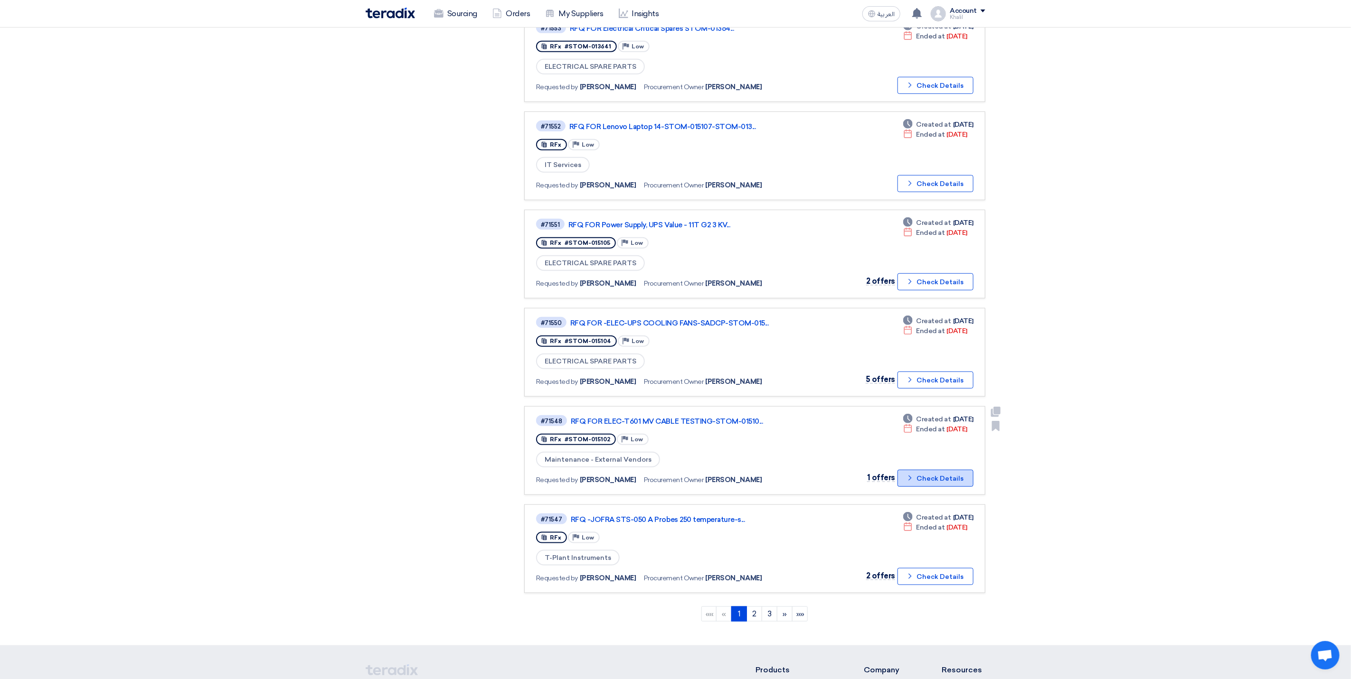
click at [912, 474] on icon "Check details" at bounding box center [909, 478] width 9 height 9
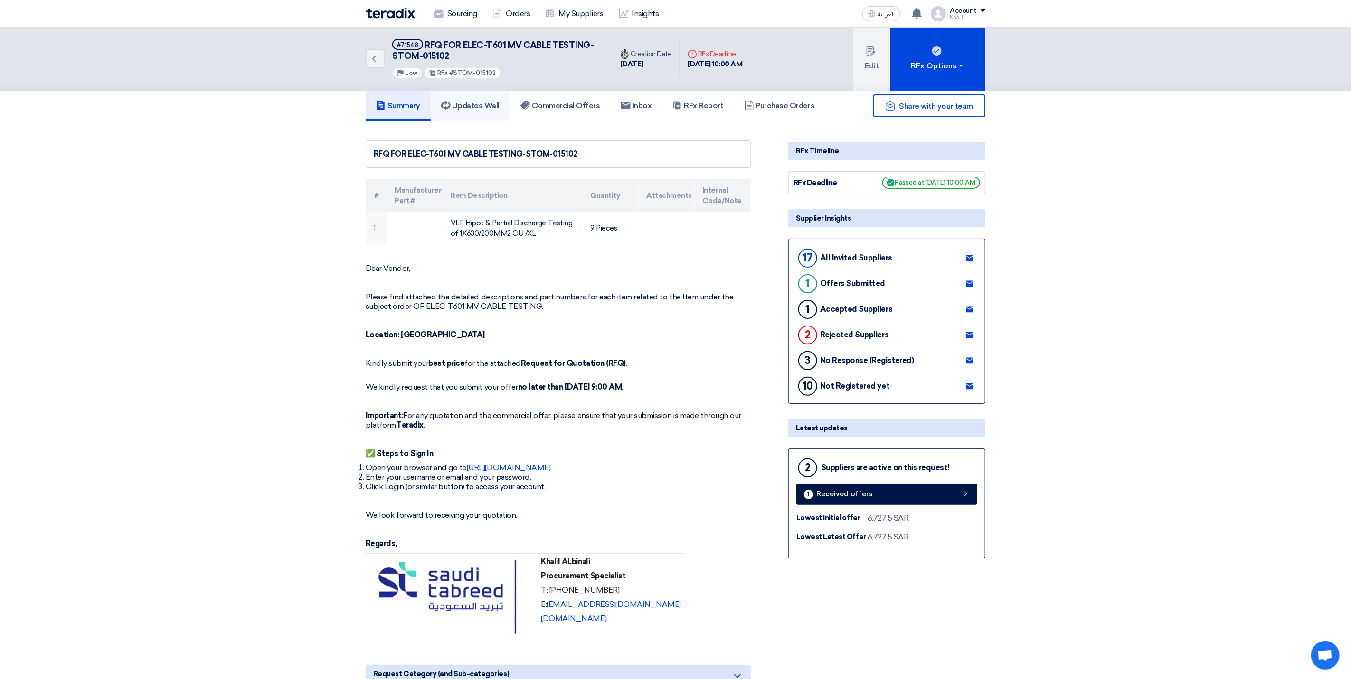
click at [469, 97] on link "Updates Wall" at bounding box center [470, 106] width 79 height 30
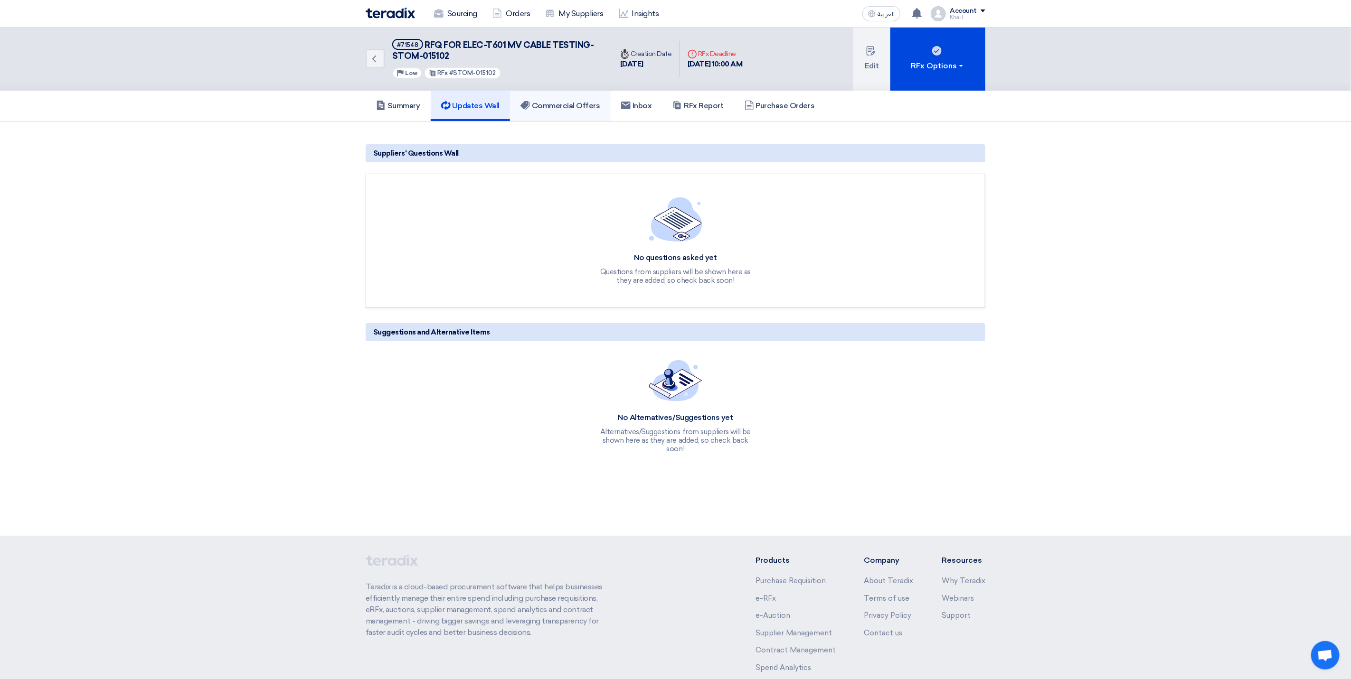
click at [568, 99] on link "Commercial Offers" at bounding box center [560, 106] width 101 height 30
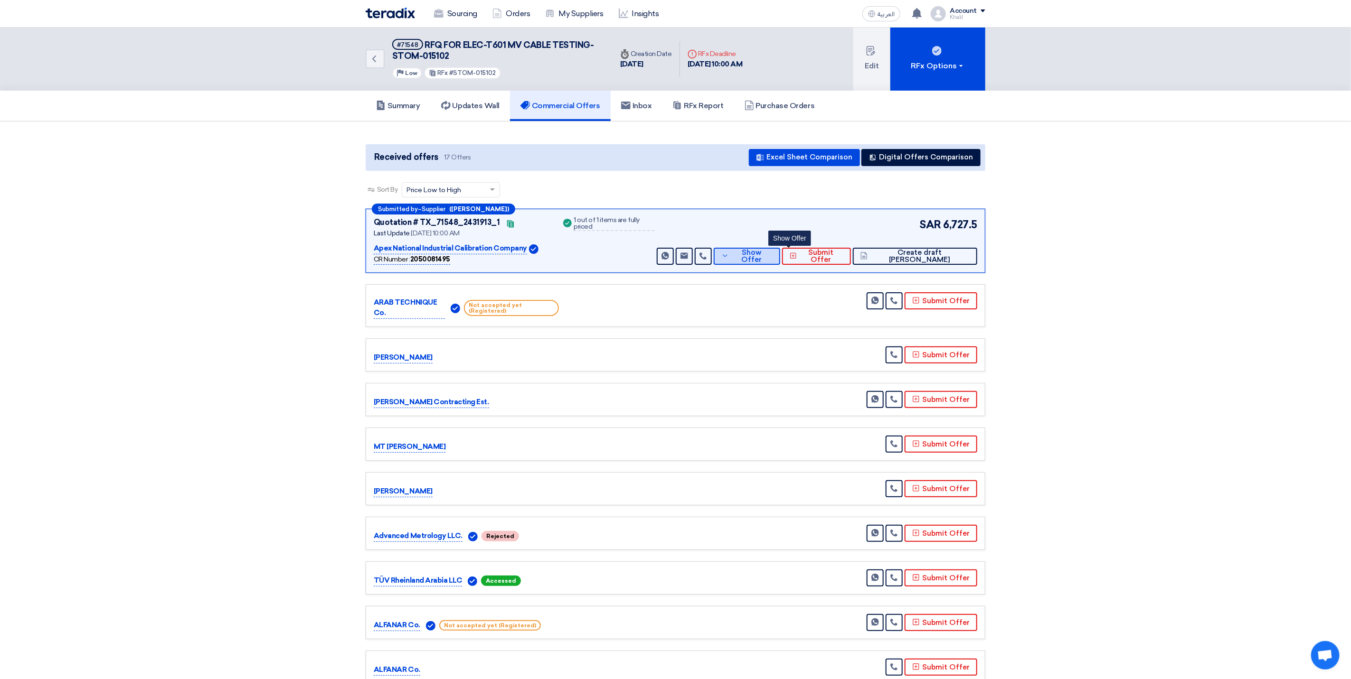
click at [773, 256] on span "Show Offer" at bounding box center [751, 256] width 41 height 14
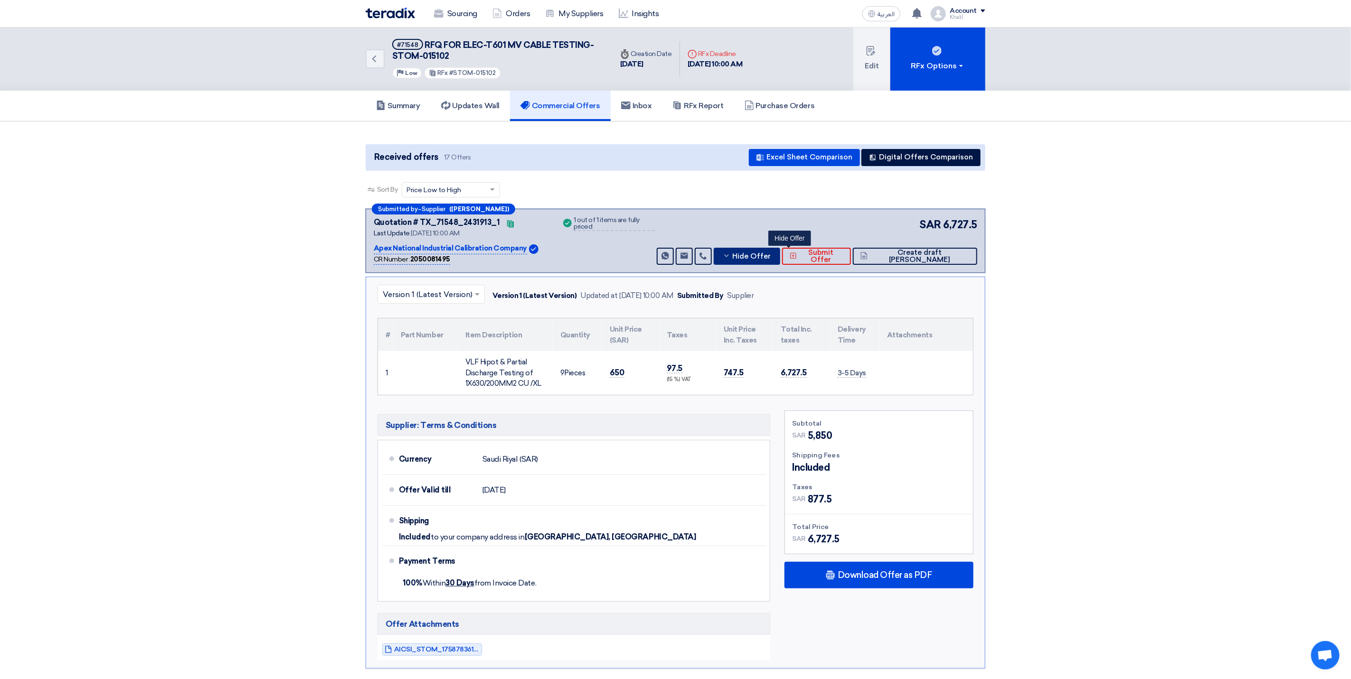
click at [771, 258] on span "Hide Offer" at bounding box center [752, 256] width 38 height 7
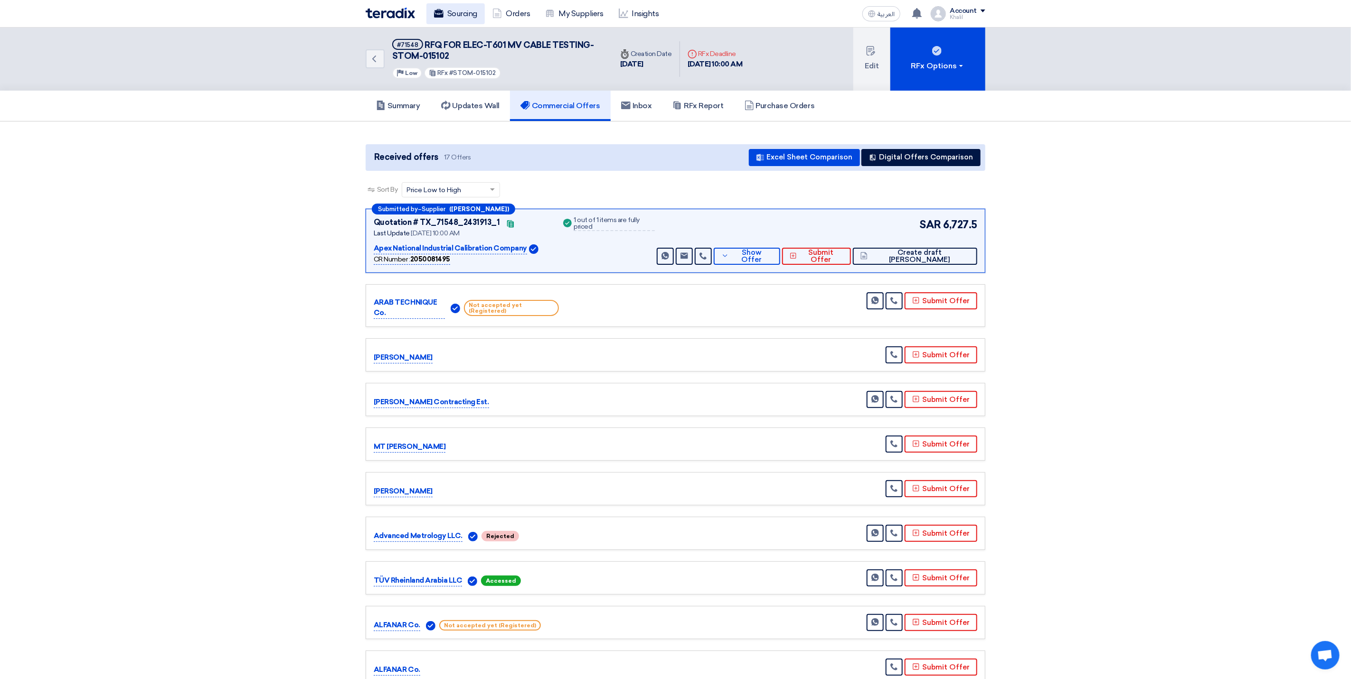
click at [459, 18] on link "Sourcing" at bounding box center [455, 13] width 58 height 21
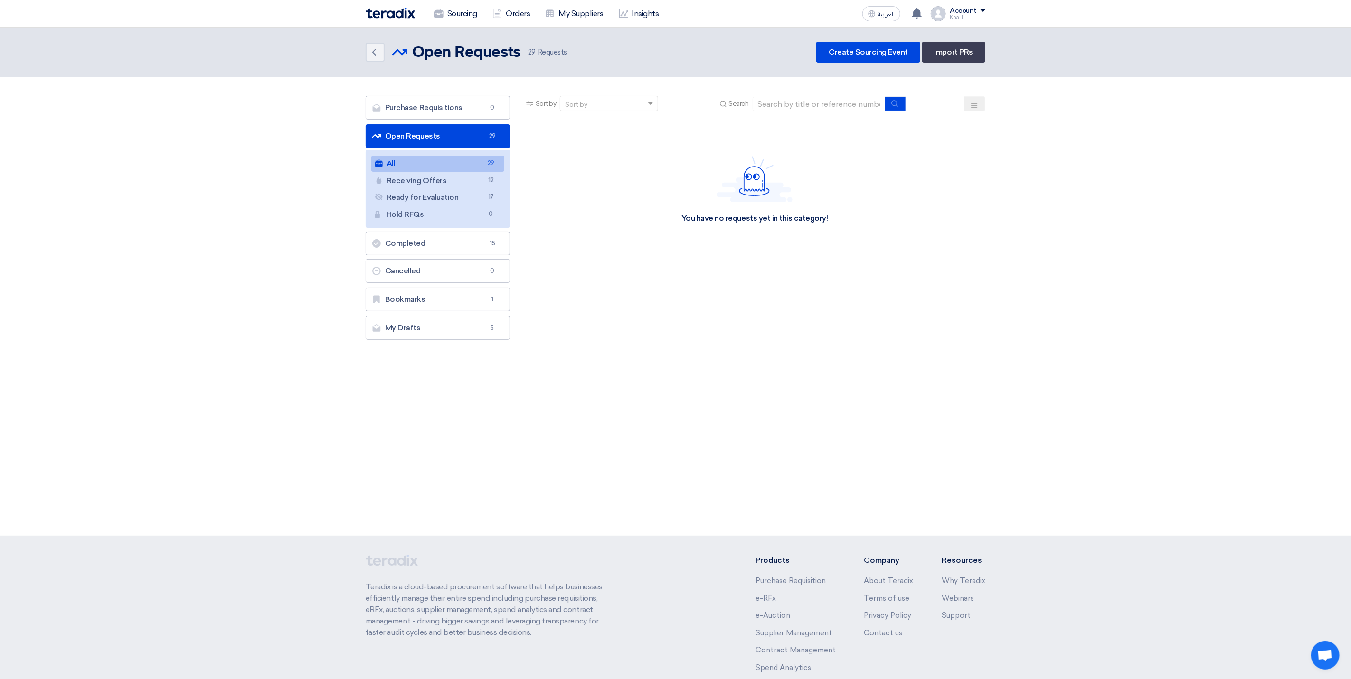
click at [467, 171] on link "All All 29" at bounding box center [437, 164] width 133 height 16
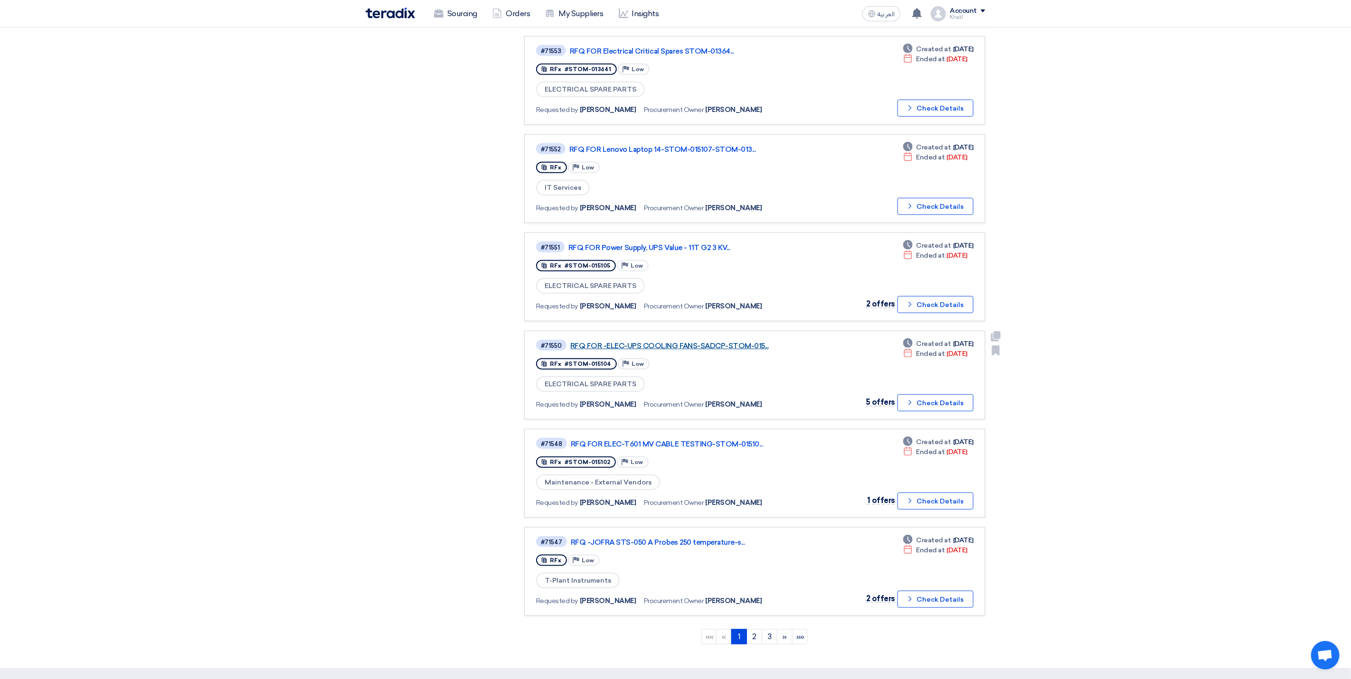
scroll to position [499, 0]
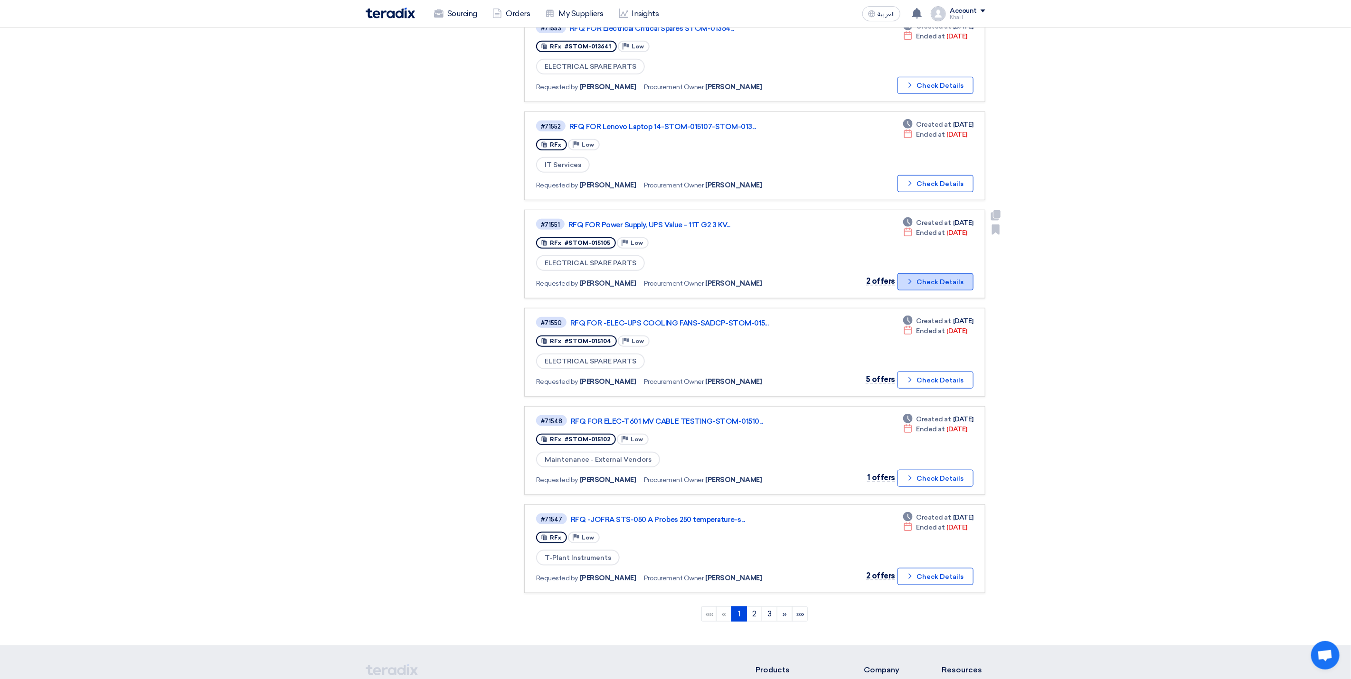
click at [924, 273] on button "Check details Check Details" at bounding box center [935, 281] width 76 height 17
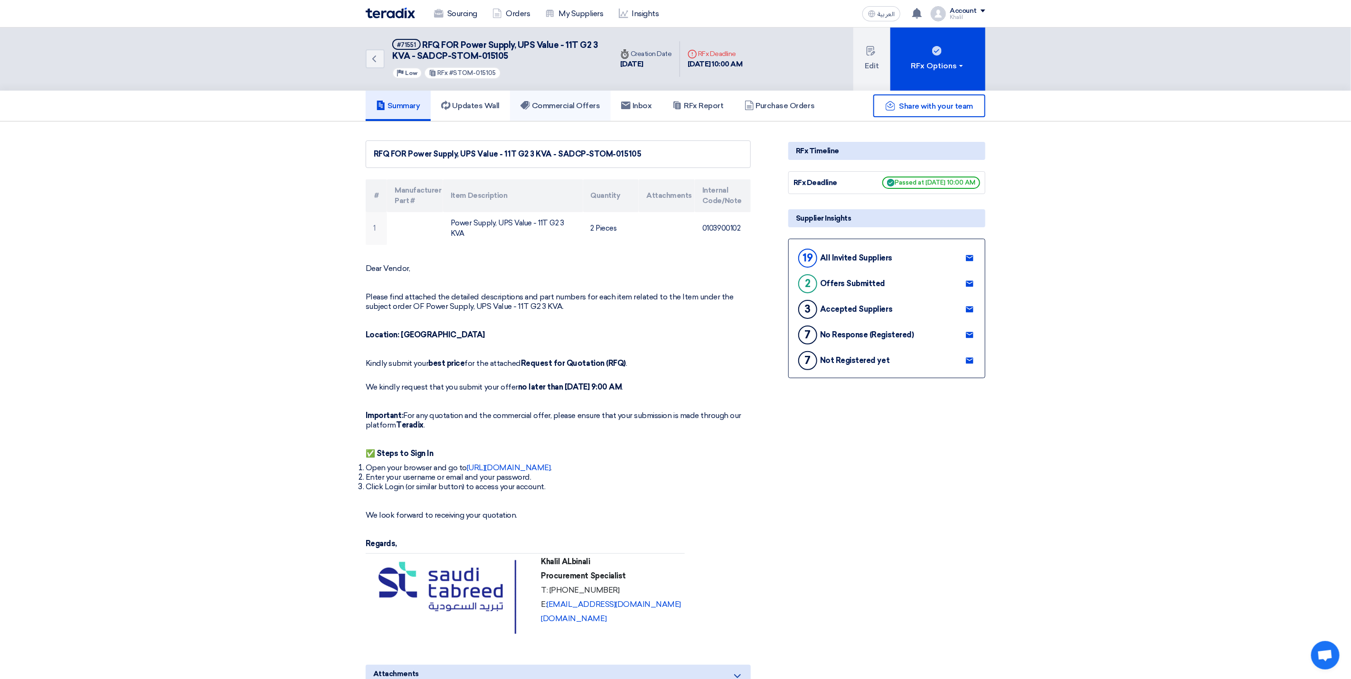
click at [552, 108] on h5 "Commercial Offers" at bounding box center [560, 105] width 80 height 9
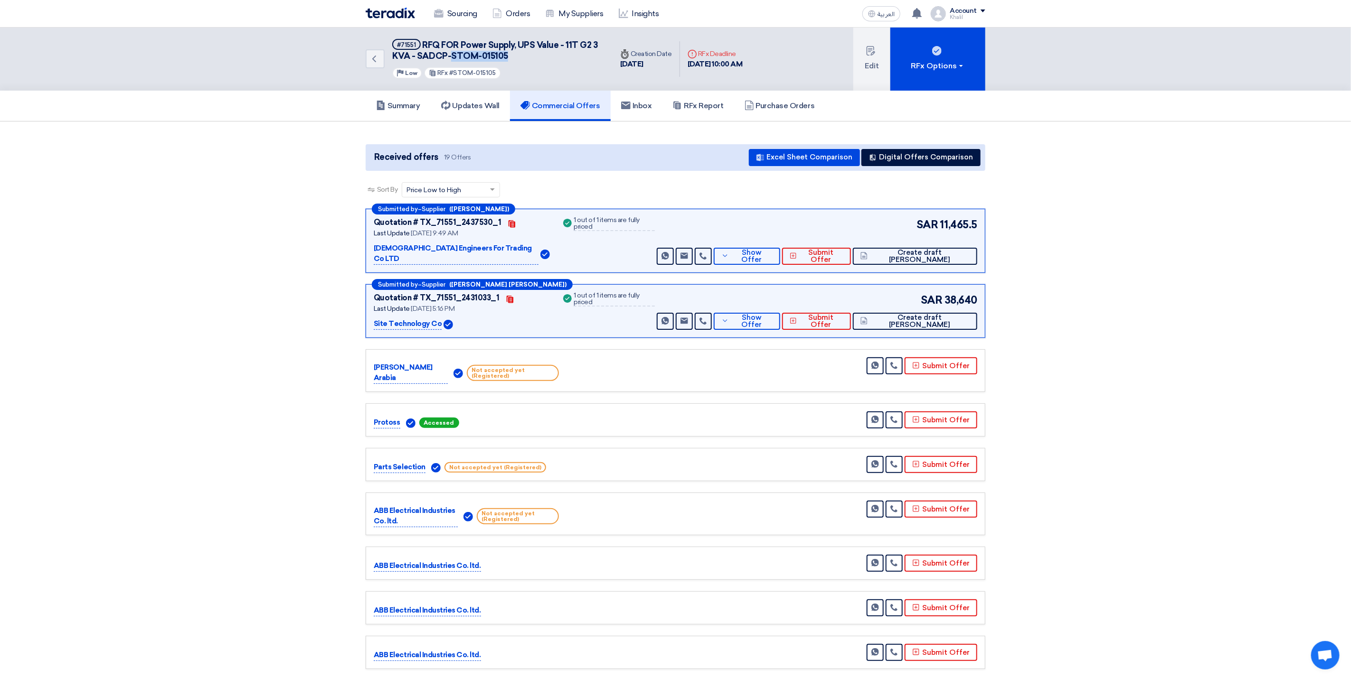
drag, startPoint x: 520, startPoint y: 59, endPoint x: 449, endPoint y: 59, distance: 71.2
click at [449, 59] on h5 "#71551 RFQ FOR Power Supply, UPS Value - 11T G2 3 KVA - SADCP-STOM-015105" at bounding box center [496, 50] width 209 height 23
copy span "STOM-015105"
